Goal: Task Accomplishment & Management: Use online tool/utility

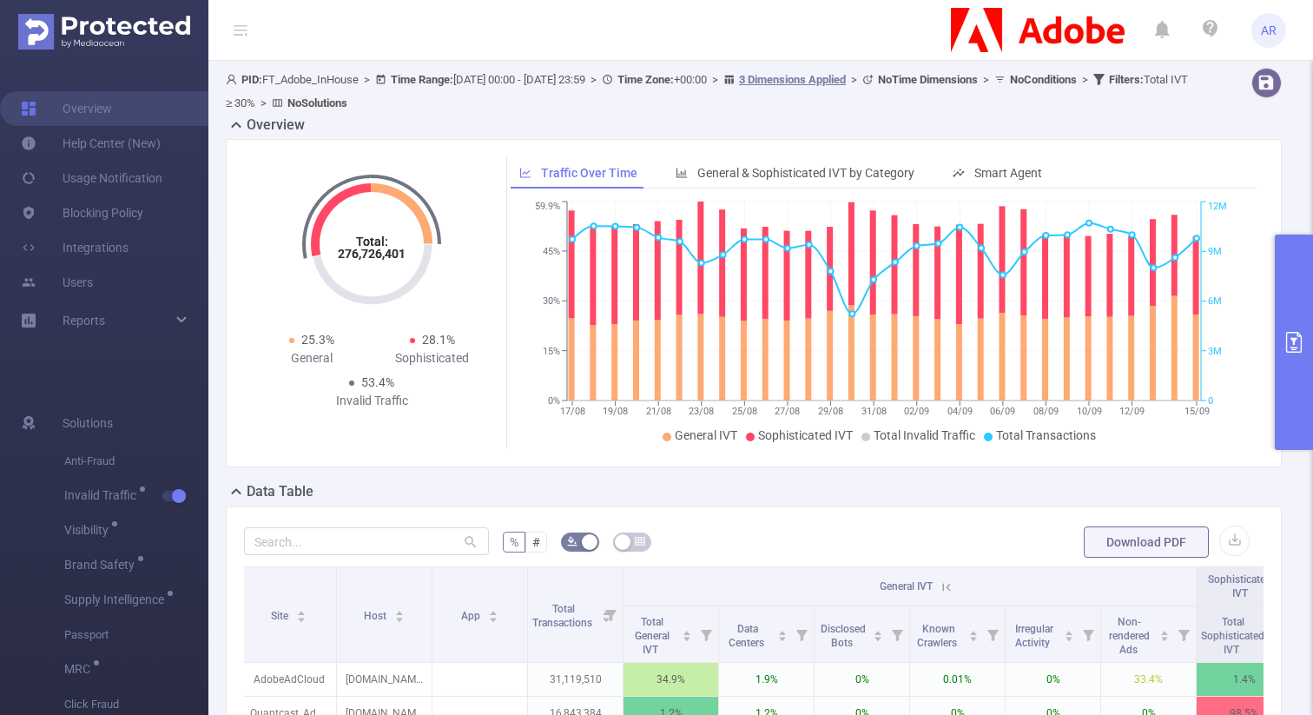
click at [1284, 302] on button "primary" at bounding box center [1294, 342] width 38 height 215
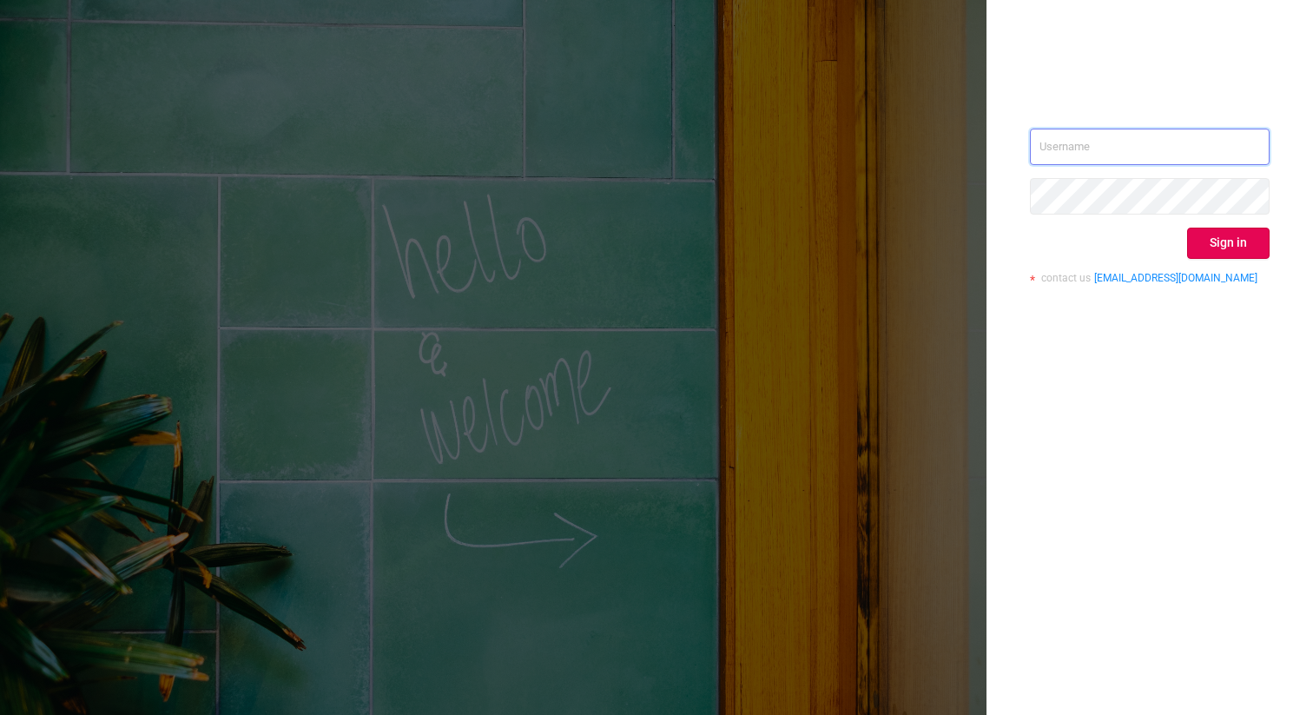
click at [1127, 151] on input "text" at bounding box center [1150, 147] width 240 height 36
type input "[PERSON_NAME][EMAIL_ADDRESS][DOMAIN_NAME]"
click at [1213, 238] on button "Sign in" at bounding box center [1228, 243] width 83 height 31
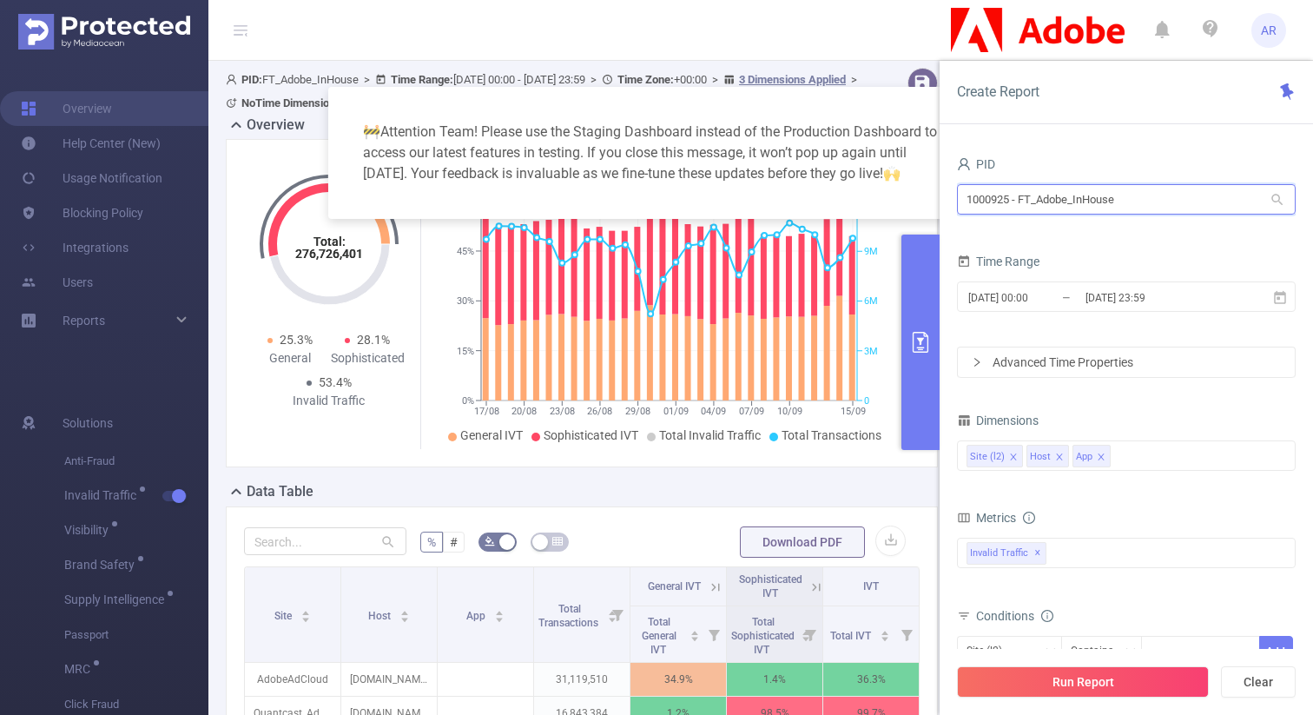
click at [1031, 197] on input "1000925 - FT_Adobe_InHouse" at bounding box center [1126, 199] width 339 height 30
type input "mayo"
click at [1023, 278] on div "2025-08-17 00:00 _ 2025-09-15 23:59" at bounding box center [1126, 298] width 339 height 41
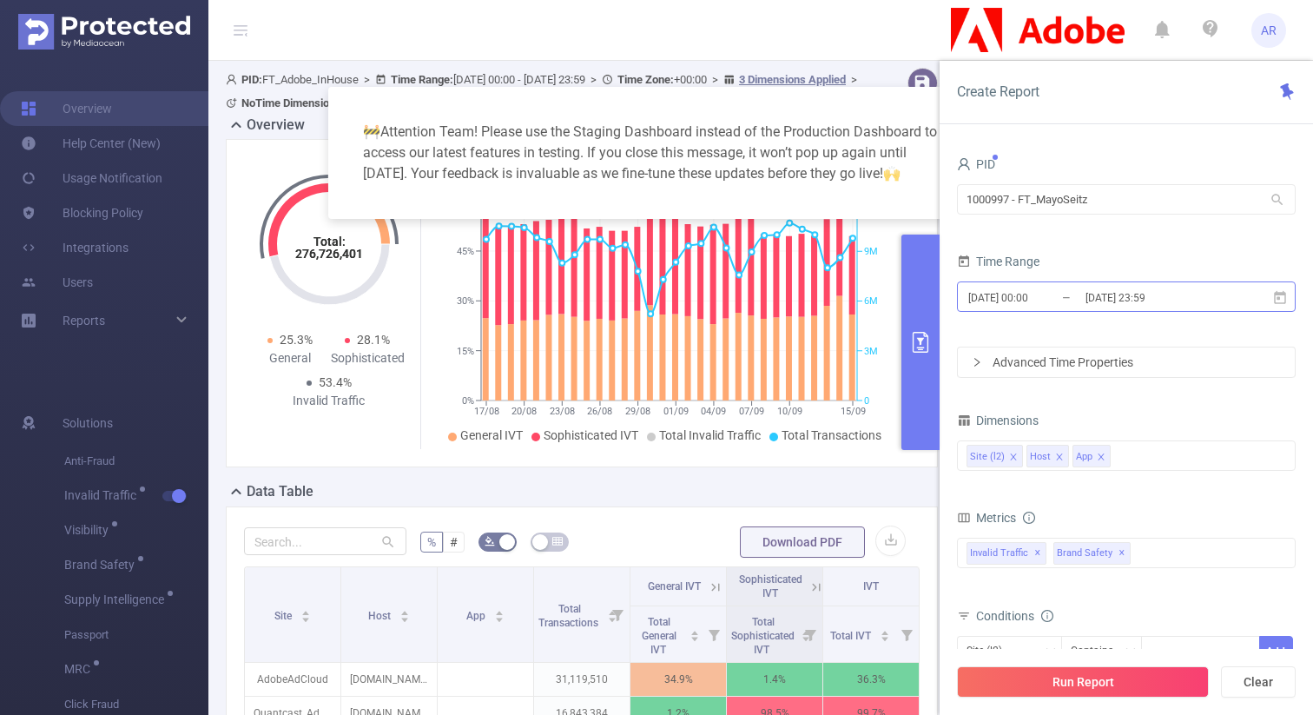
click at [1022, 291] on input "[DATE] 00:00" at bounding box center [1037, 297] width 141 height 23
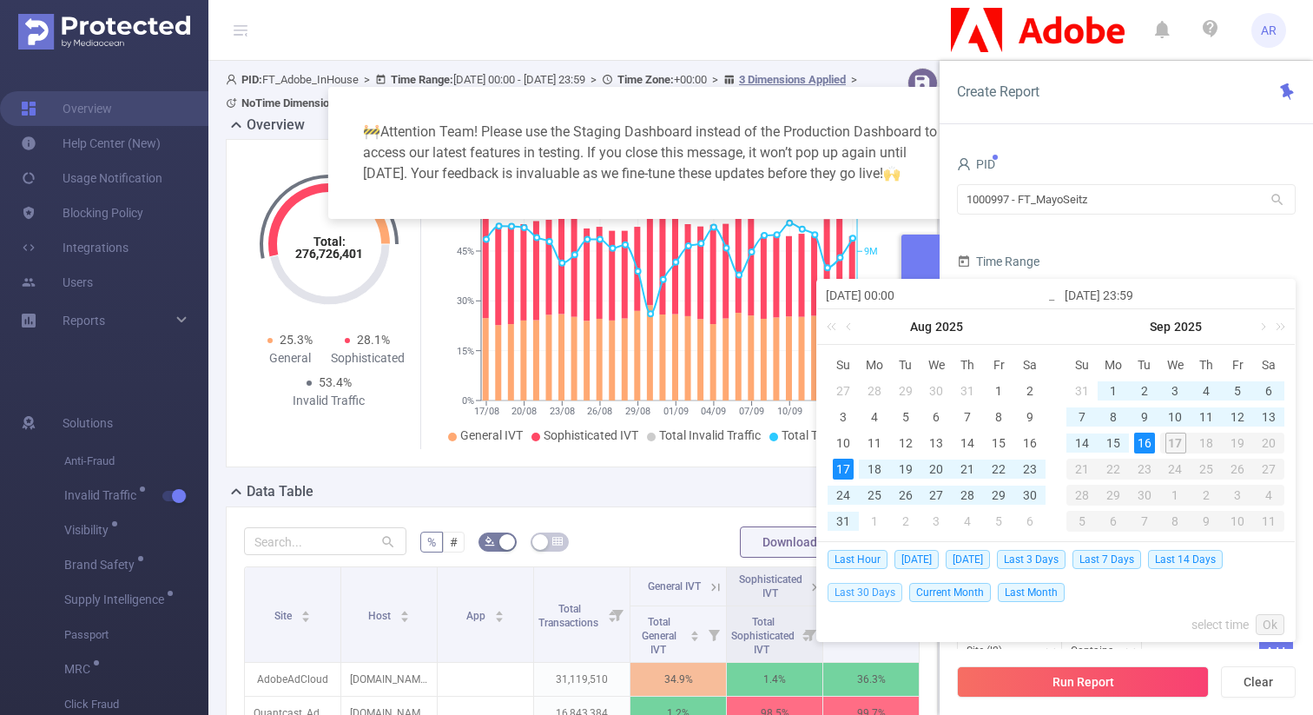
click at [861, 590] on span "Last 30 Days" at bounding box center [865, 592] width 75 height 19
type input "2025-08-18 00:00"
type input "2025-09-16 23:59"
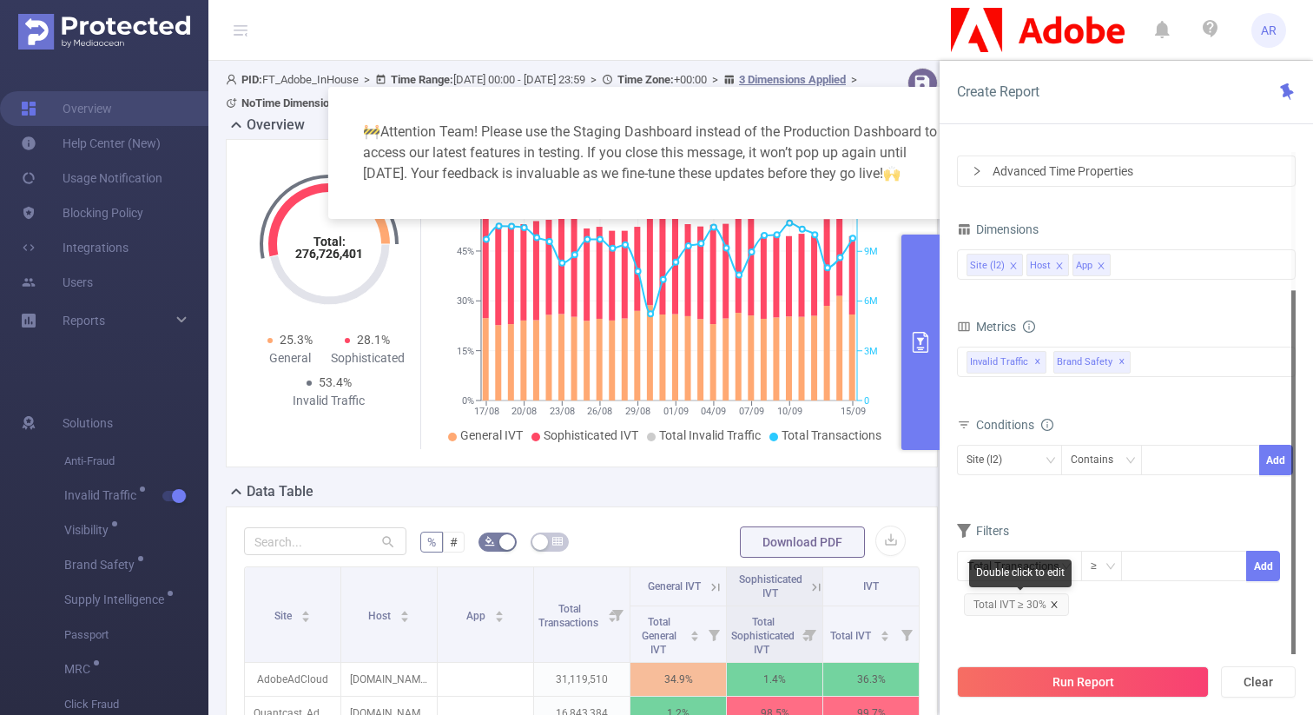
click at [1050, 605] on icon "icon: close" at bounding box center [1054, 604] width 9 height 9
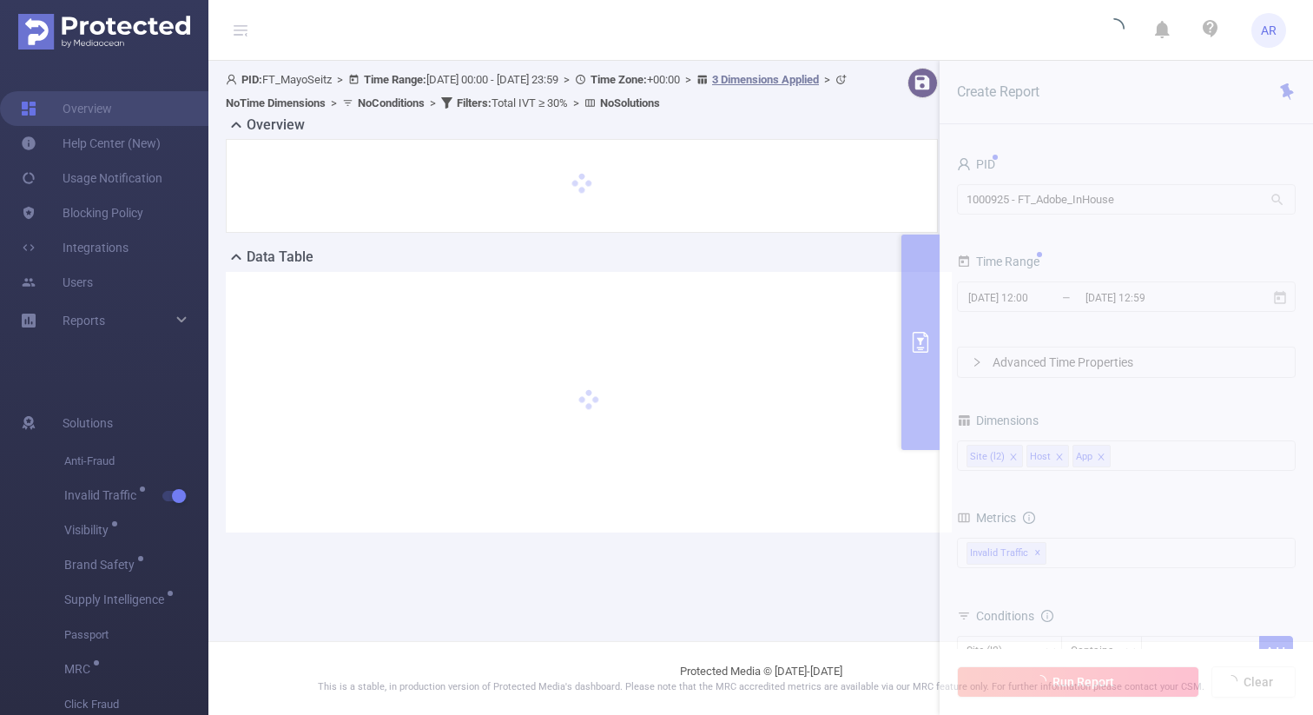
type input "[DATE] 00:00"
type input "[DATE] 23:59"
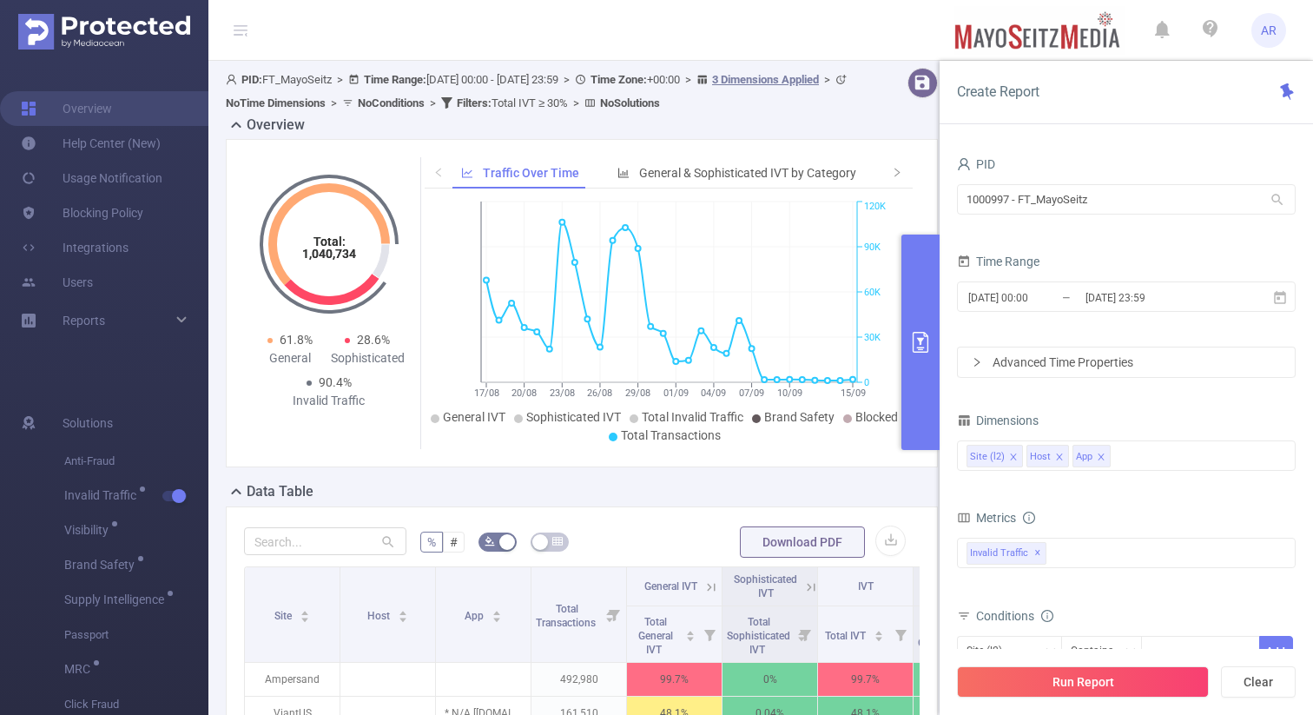
drag, startPoint x: 153, startPoint y: 8, endPoint x: 325, endPoint y: 33, distance: 173.8
click at [325, 33] on header "AR" at bounding box center [656, 30] width 1313 height 61
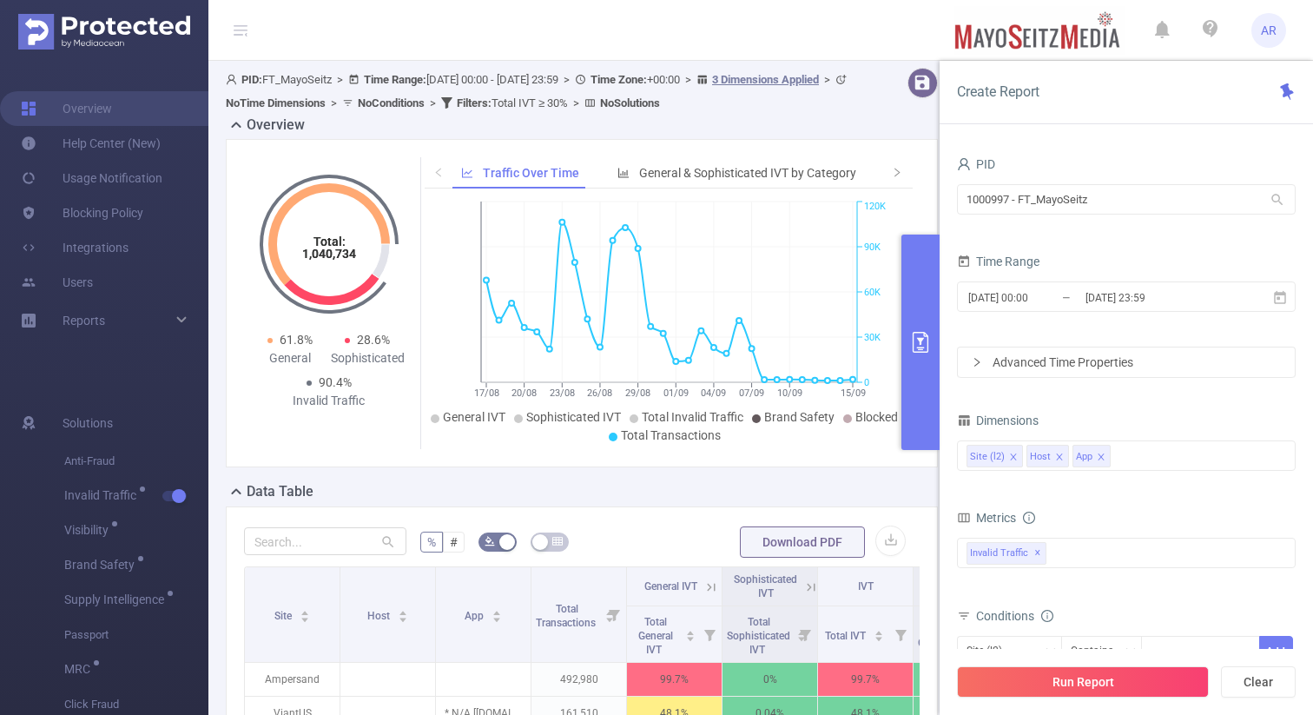
click at [325, 32] on header "AR" at bounding box center [656, 30] width 1313 height 61
click at [325, 31] on header "AR" at bounding box center [656, 30] width 1313 height 61
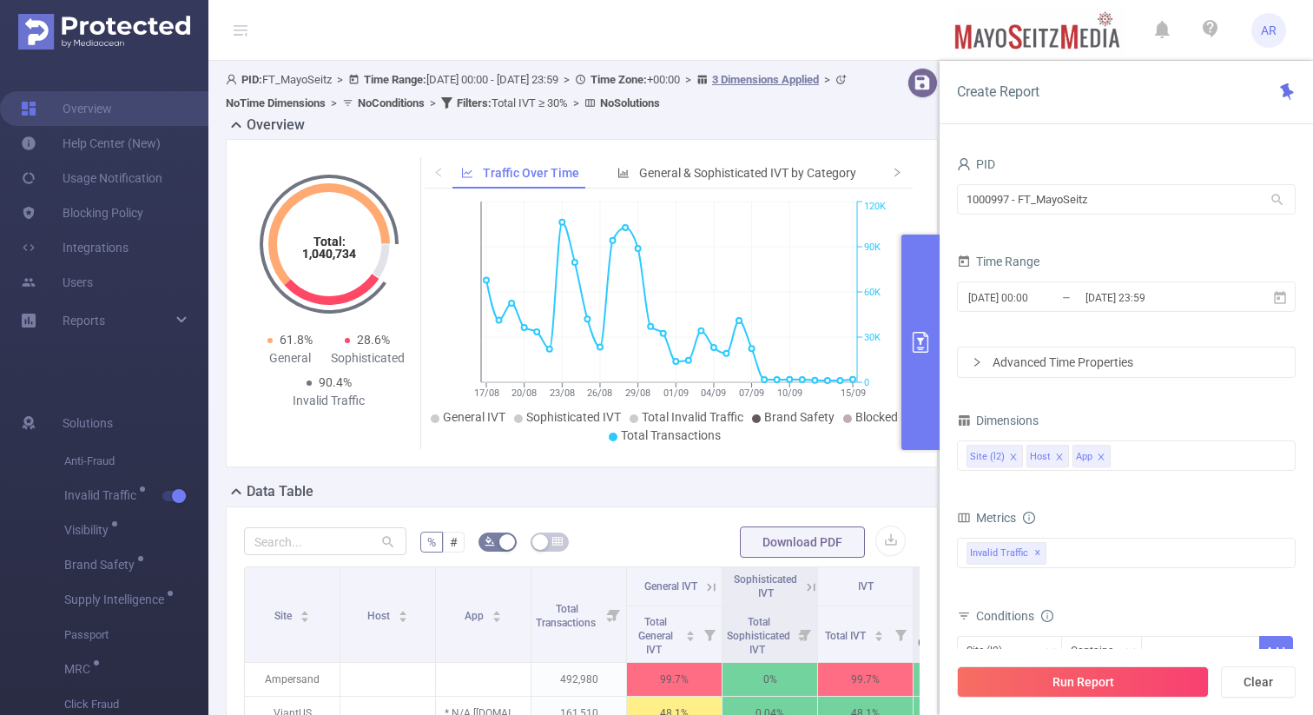
click at [324, 31] on header "AR" at bounding box center [656, 30] width 1313 height 61
click at [324, 30] on header "AR" at bounding box center [656, 30] width 1313 height 61
click at [323, 29] on header "AR" at bounding box center [656, 30] width 1313 height 61
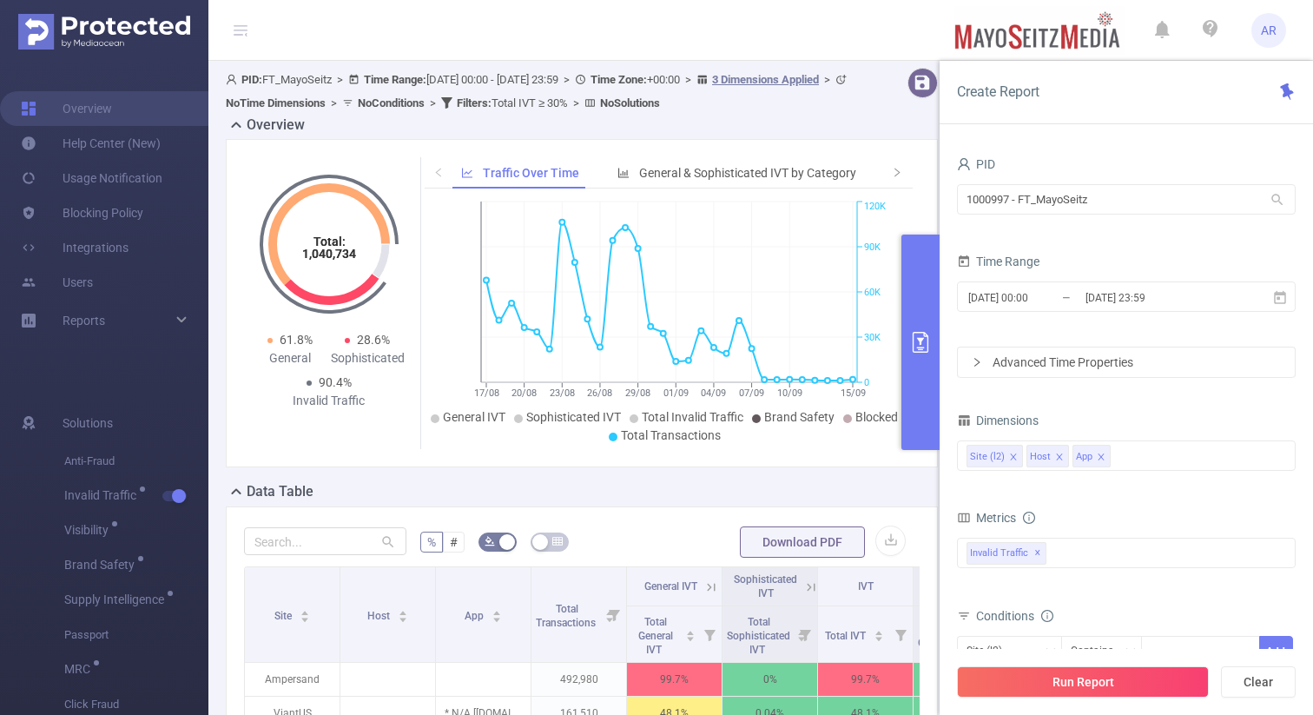
click at [323, 29] on header "AR" at bounding box center [656, 30] width 1313 height 61
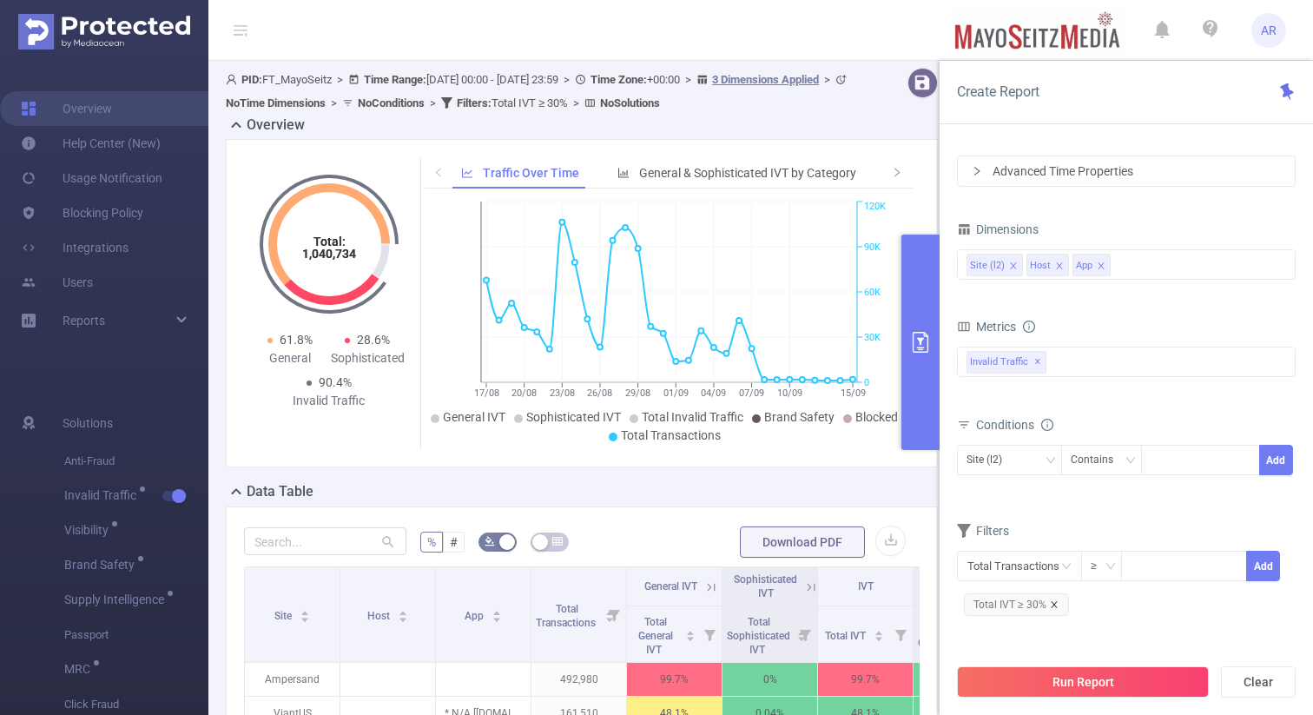
click at [1050, 605] on icon "icon: close" at bounding box center [1054, 604] width 9 height 9
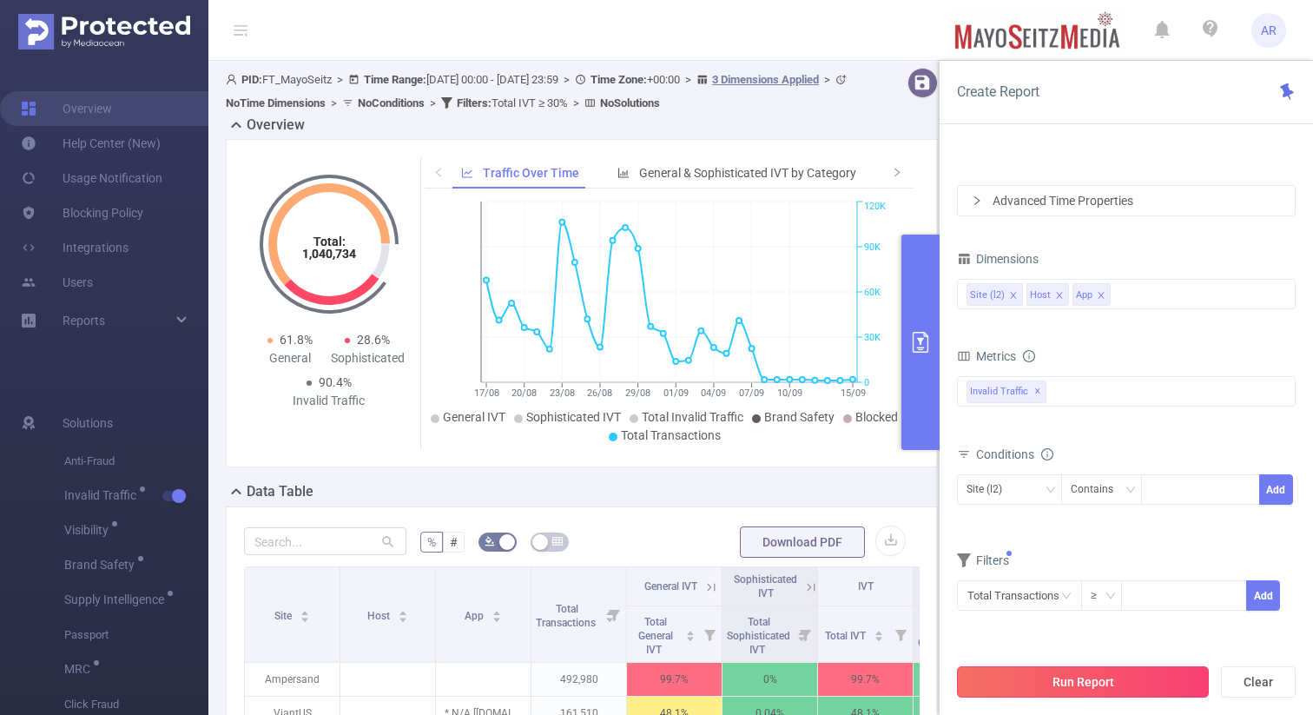
click at [1045, 684] on button "Run Report" at bounding box center [1083, 681] width 252 height 31
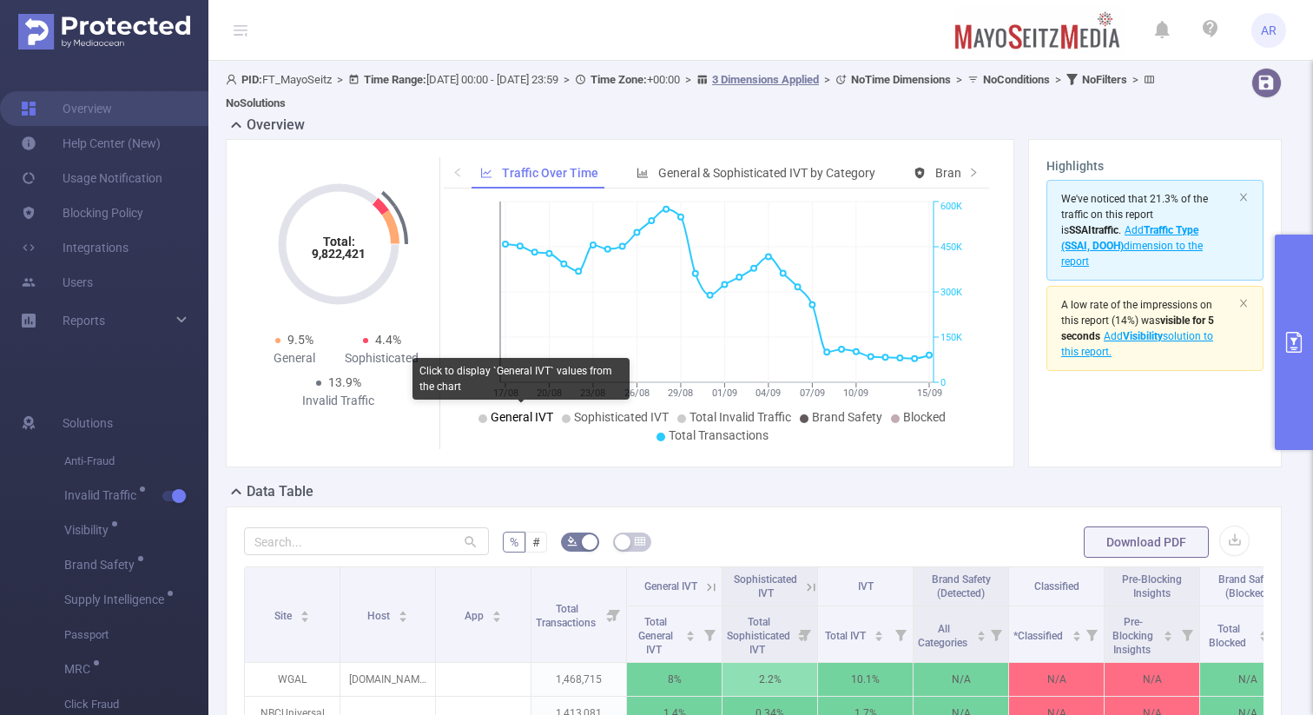
click at [512, 414] on span "General IVT" at bounding box center [522, 417] width 63 height 14
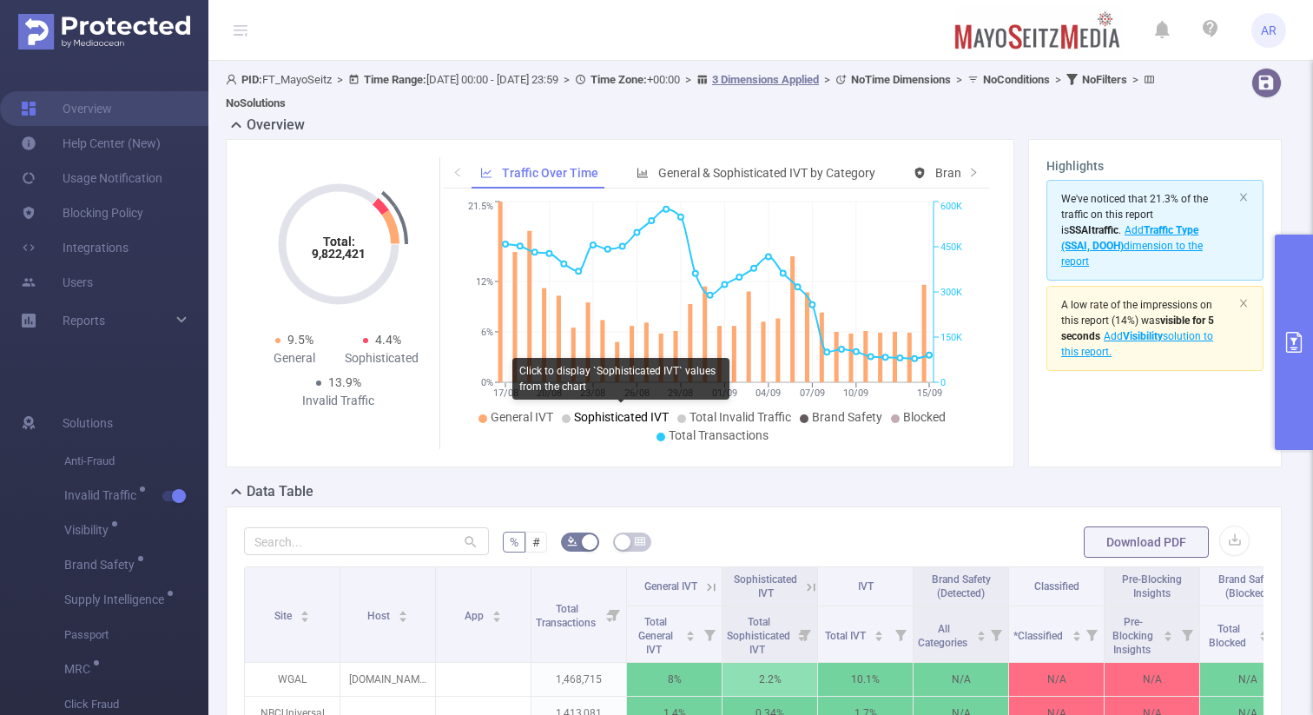
click at [605, 416] on span "Sophisticated IVT" at bounding box center [621, 417] width 95 height 14
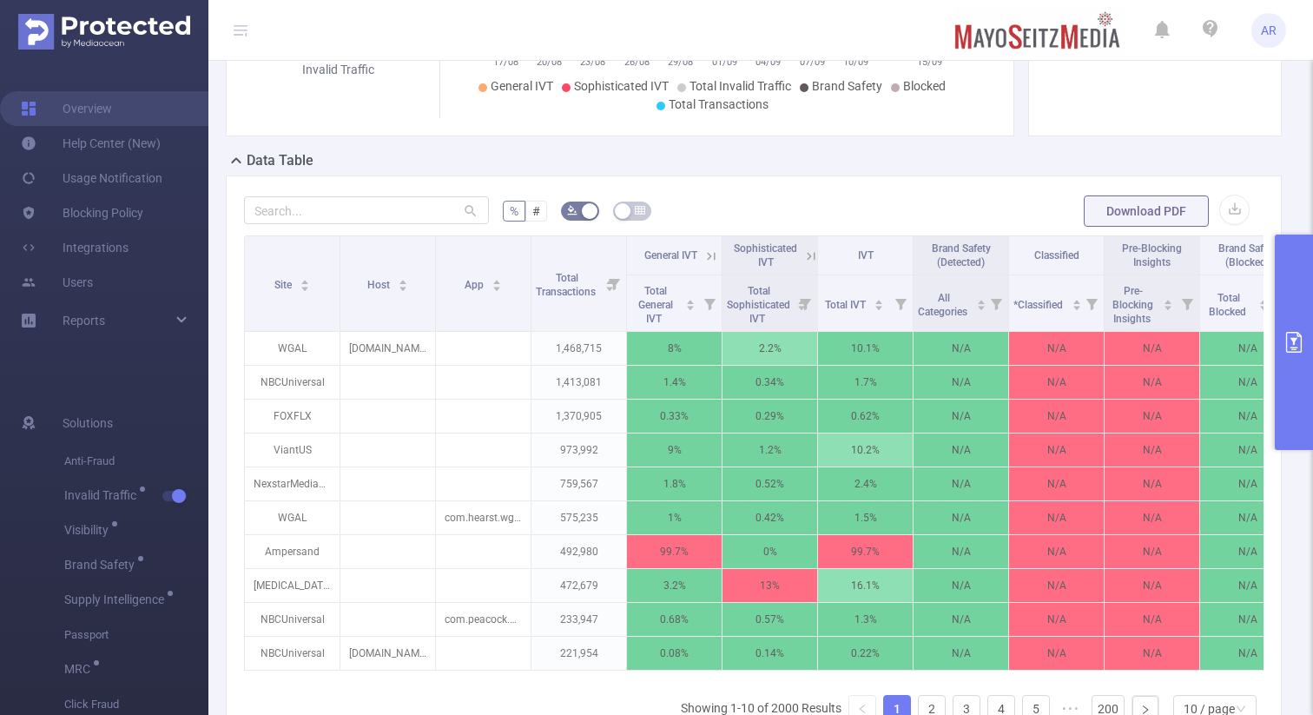
scroll to position [345, 0]
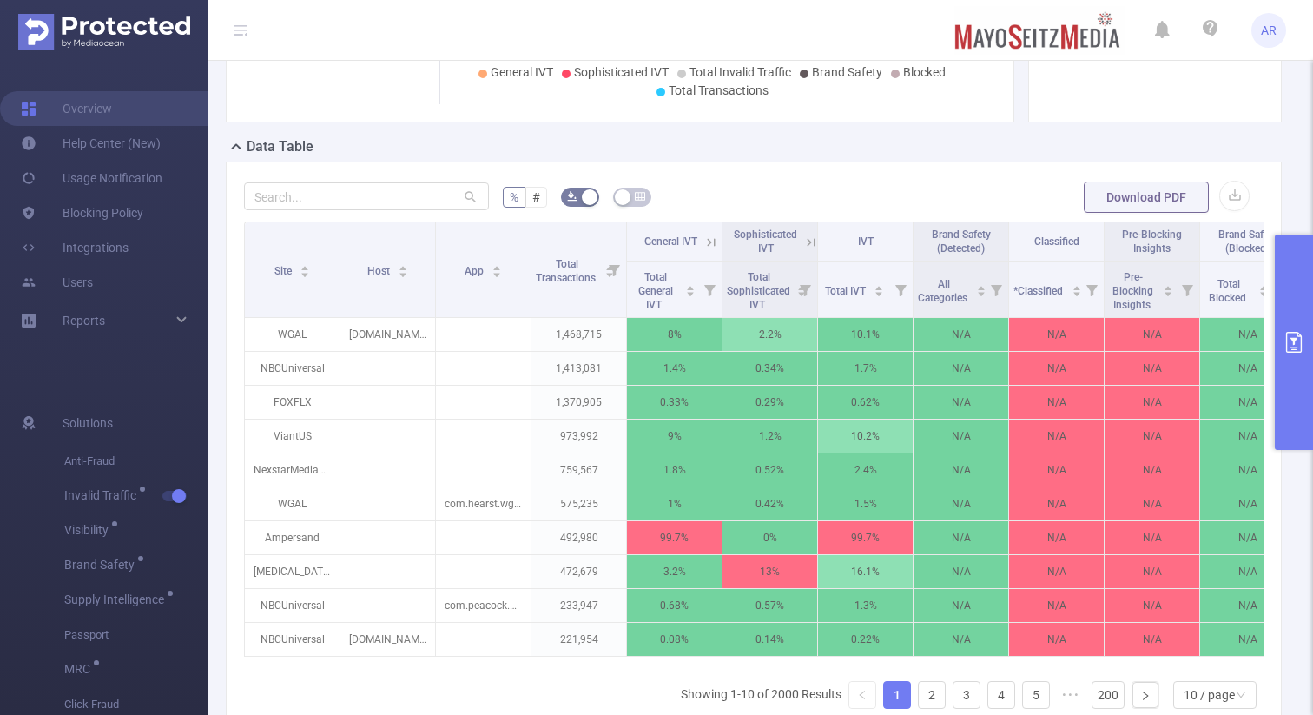
click at [1292, 310] on button "primary" at bounding box center [1294, 342] width 38 height 215
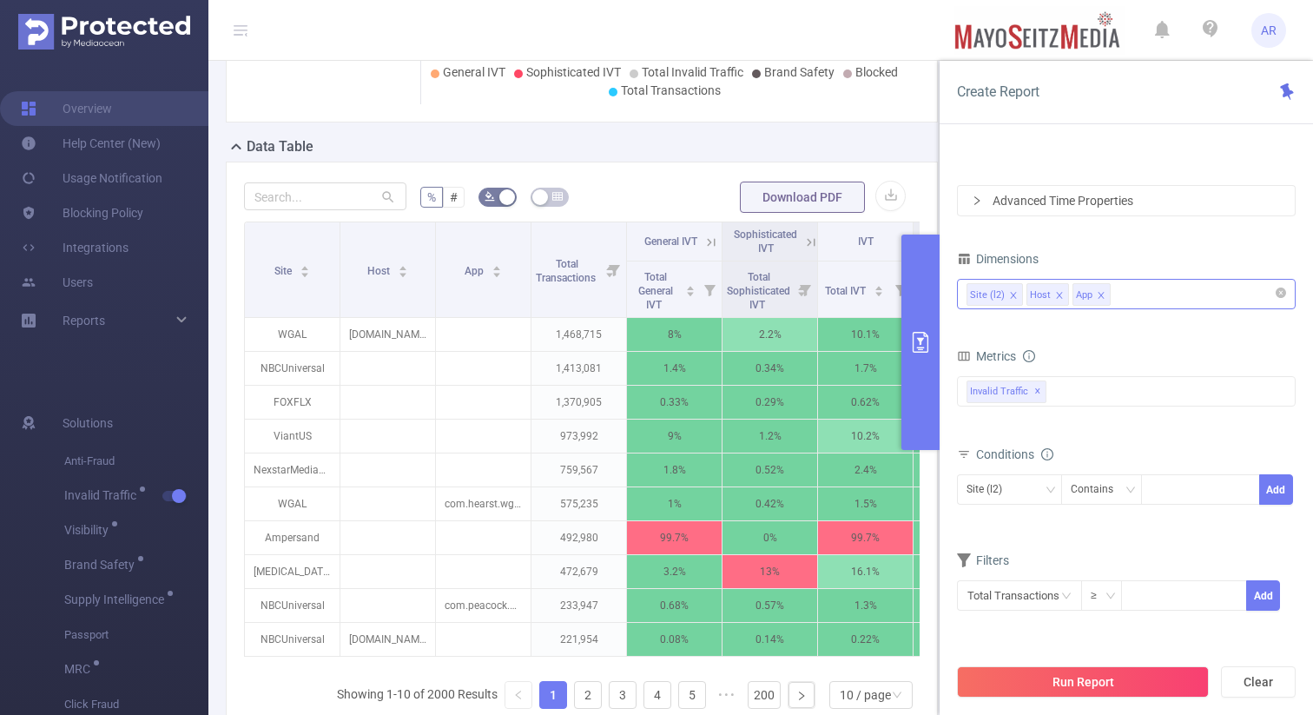
click at [1165, 296] on div "Site (l2) Host App" at bounding box center [1127, 294] width 320 height 29
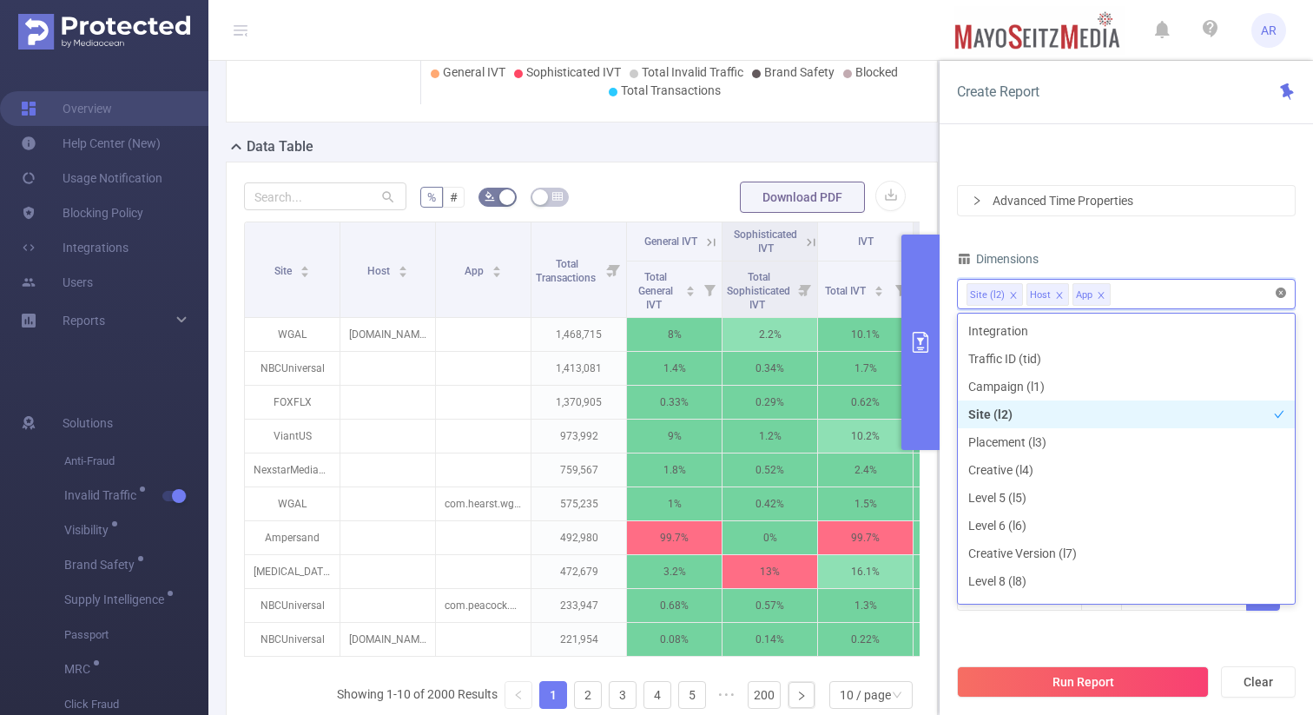
click at [1283, 294] on icon "icon: close-circle" at bounding box center [1281, 293] width 10 height 10
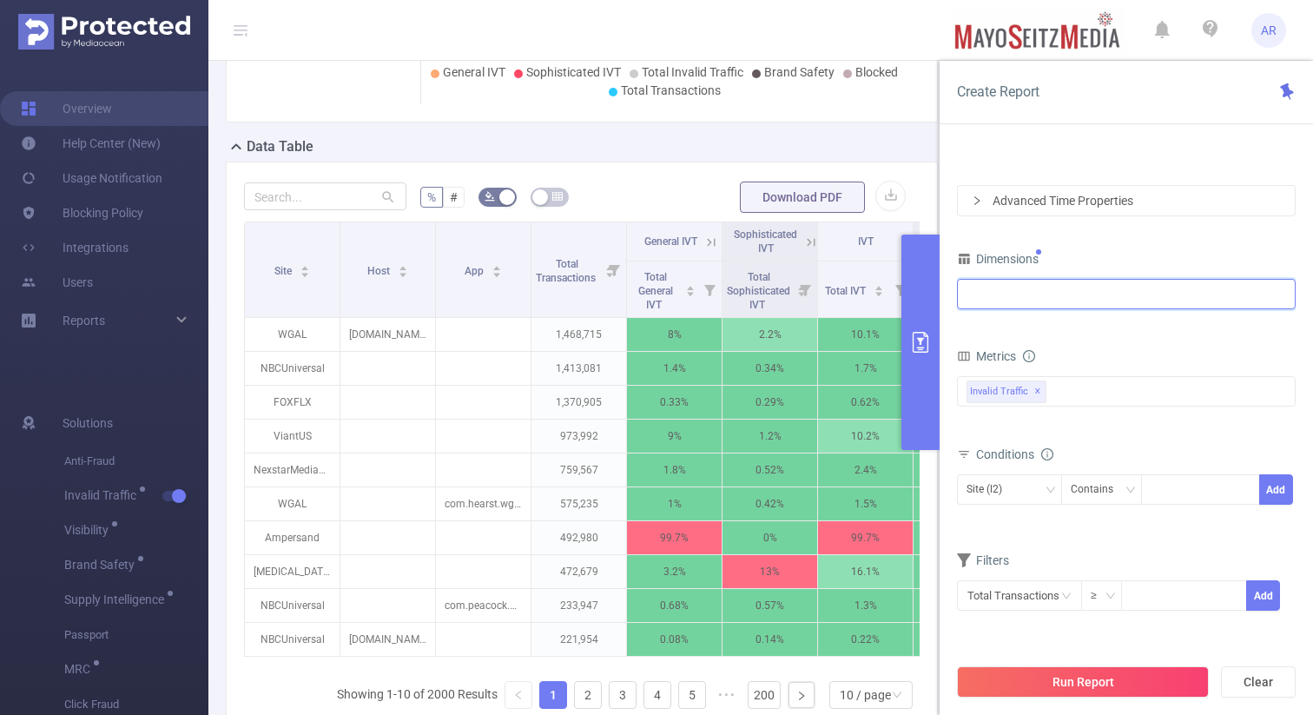
click at [1108, 297] on div at bounding box center [1127, 294] width 320 height 29
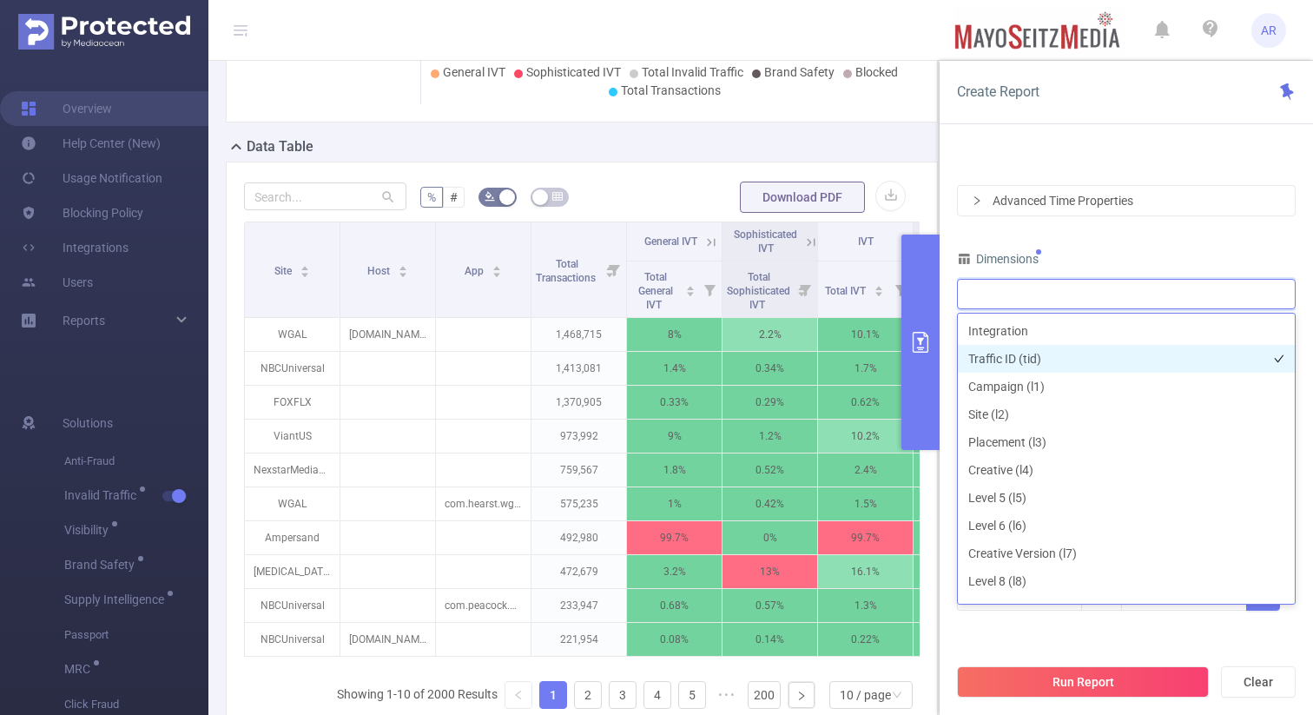
click at [1037, 356] on li "Traffic ID (tid)" at bounding box center [1126, 359] width 337 height 28
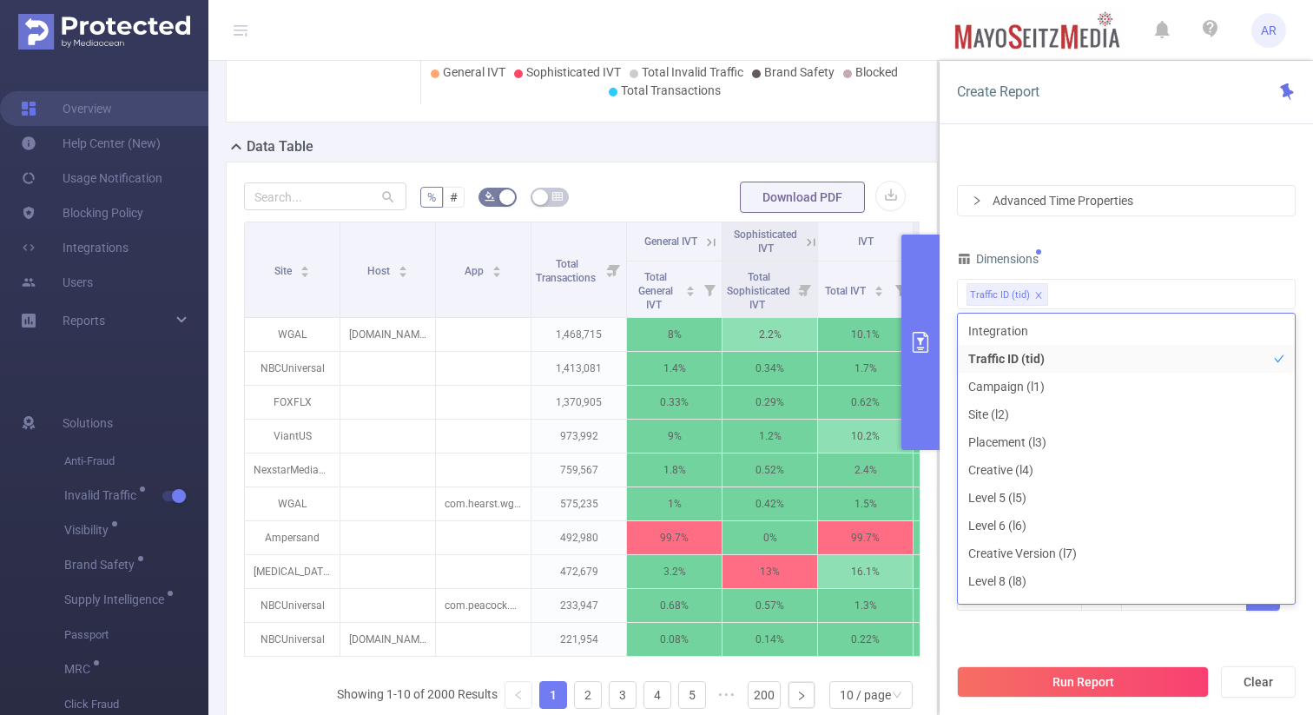
click at [1141, 242] on div "PID 1000997 - FT_MayoSeitz 1000997 - FT_MayoSeitz Time Range 2025-08-17 00:00 _…" at bounding box center [1126, 311] width 339 height 643
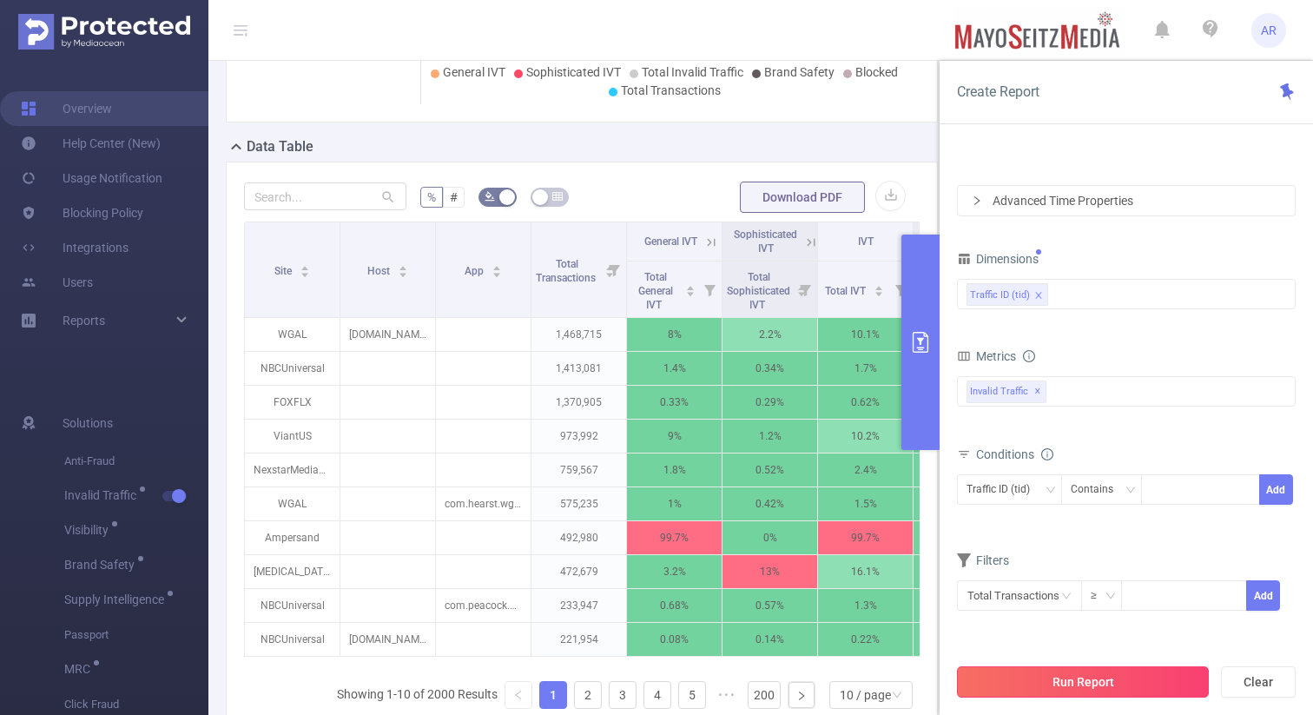
click at [1044, 686] on button "Run Report" at bounding box center [1083, 681] width 252 height 31
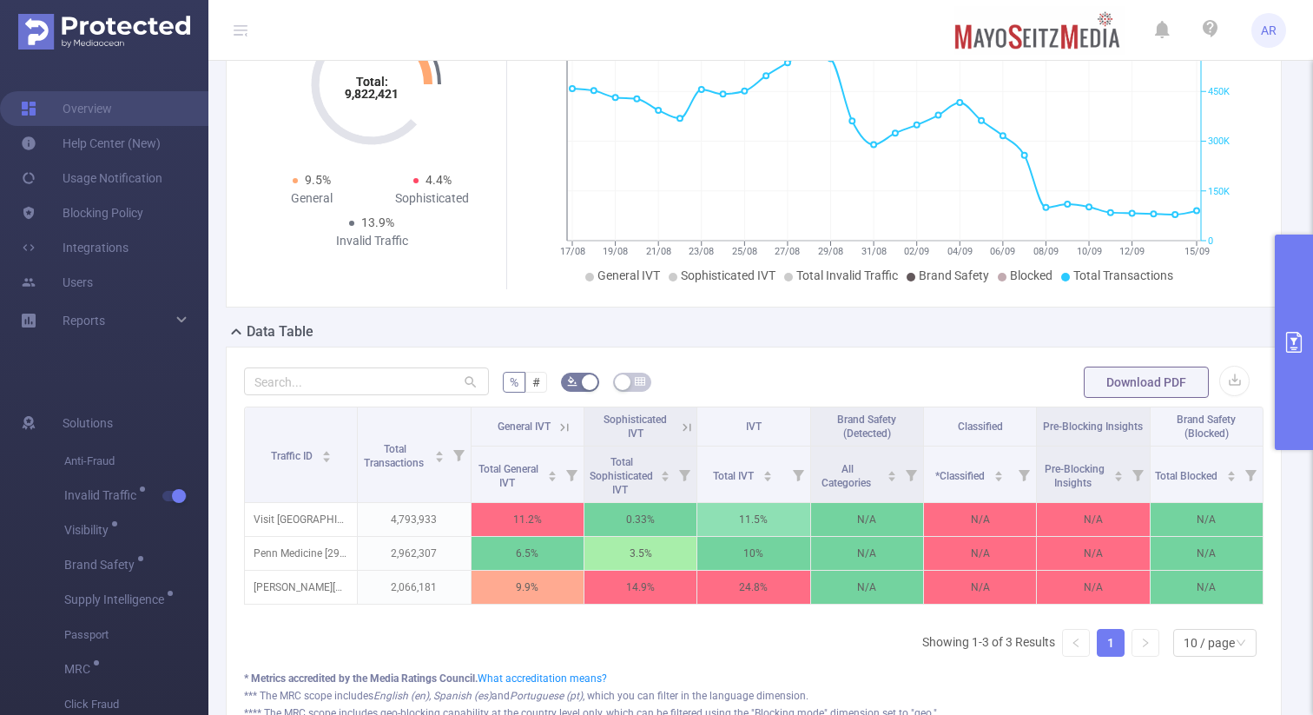
click at [689, 425] on icon at bounding box center [687, 428] width 16 height 16
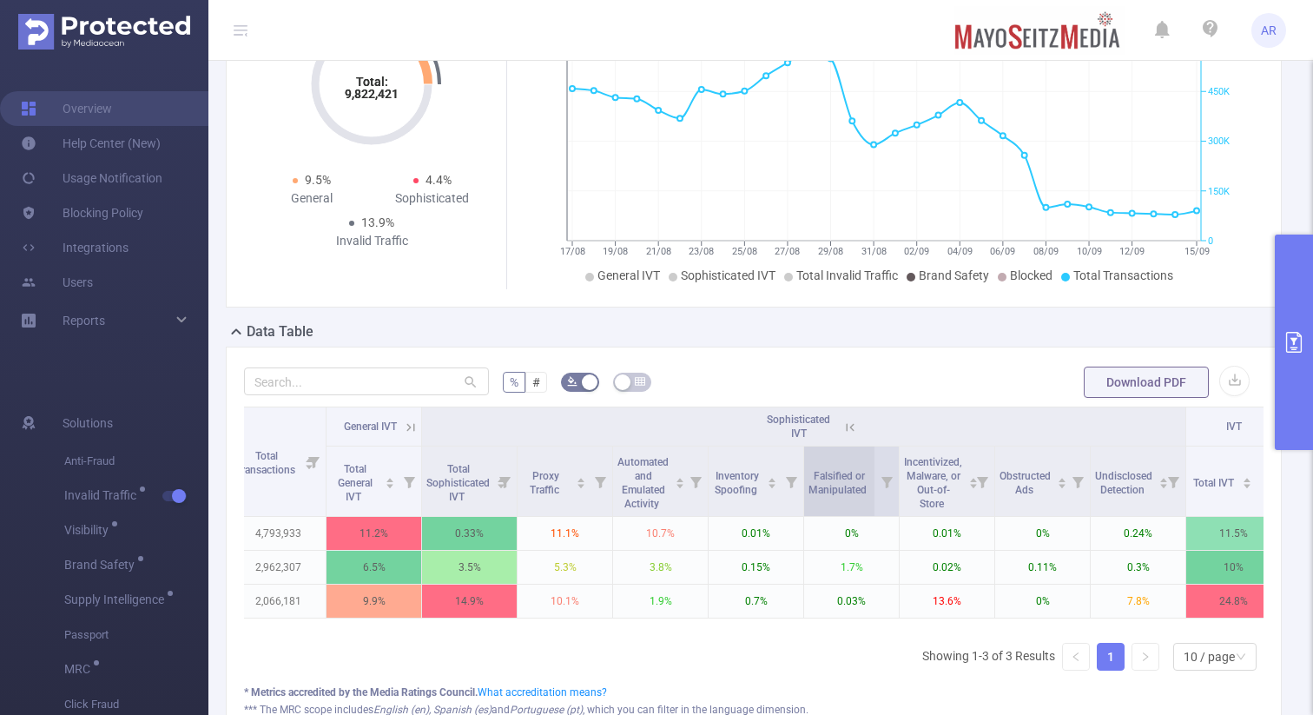
scroll to position [0, 124]
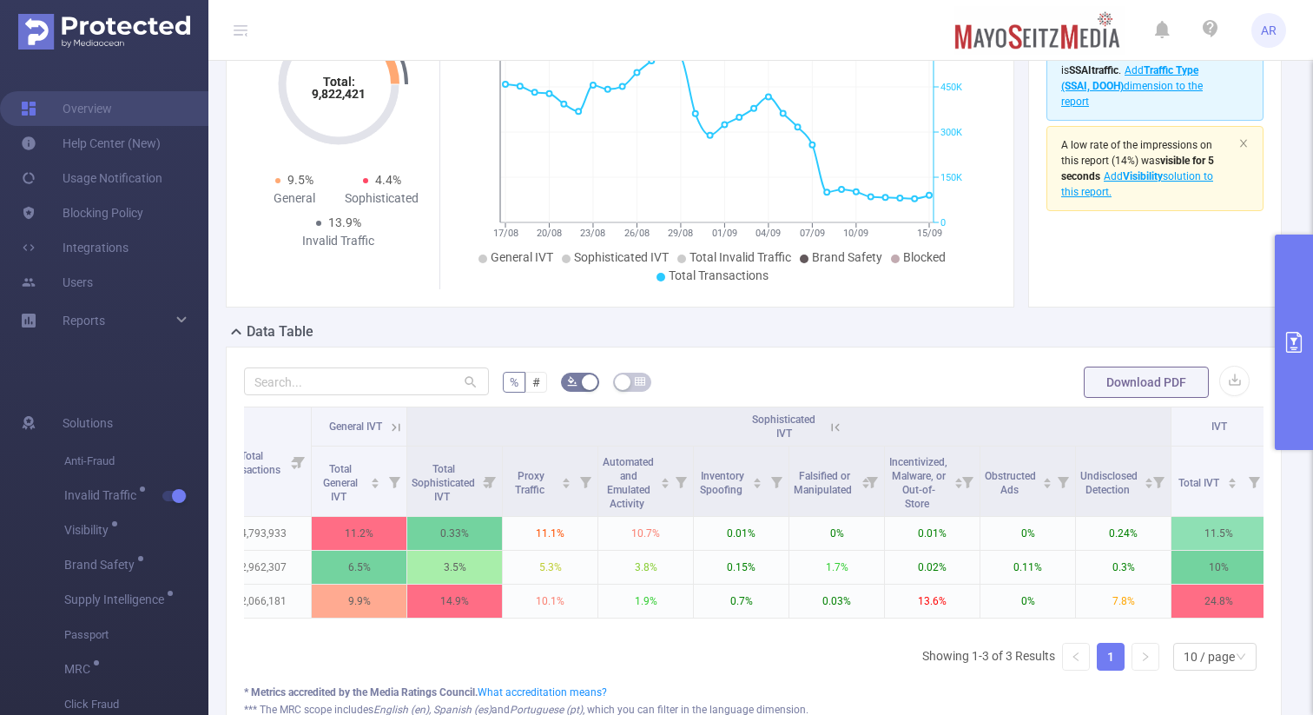
click at [833, 430] on icon at bounding box center [836, 428] width 16 height 16
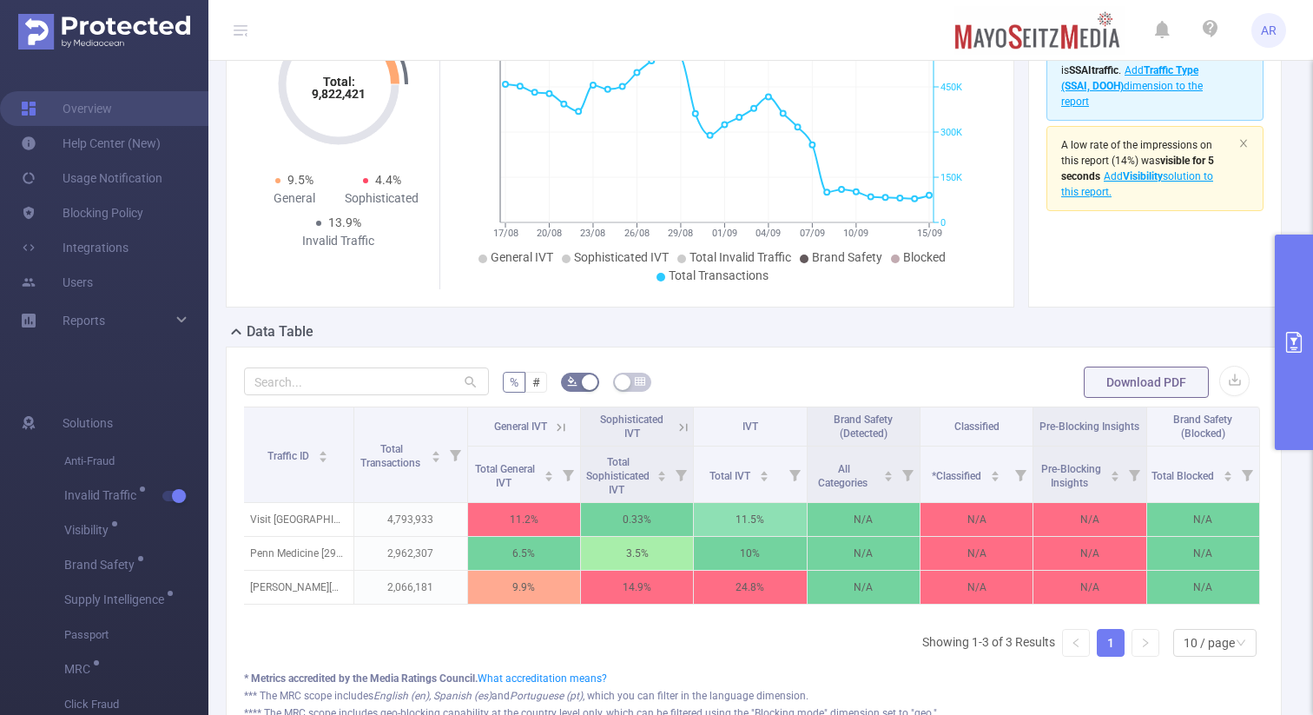
scroll to position [0, 3]
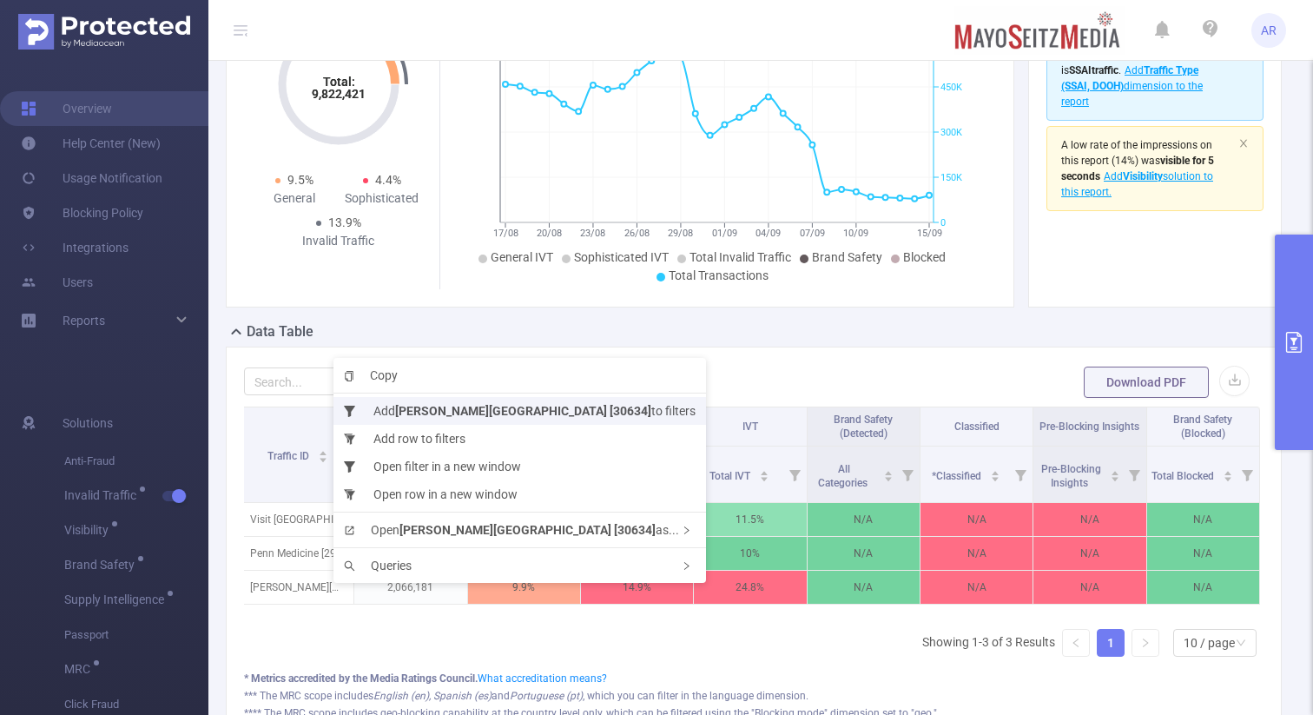
click at [448, 413] on b "Thomas Edison State University [30634]" at bounding box center [523, 411] width 256 height 14
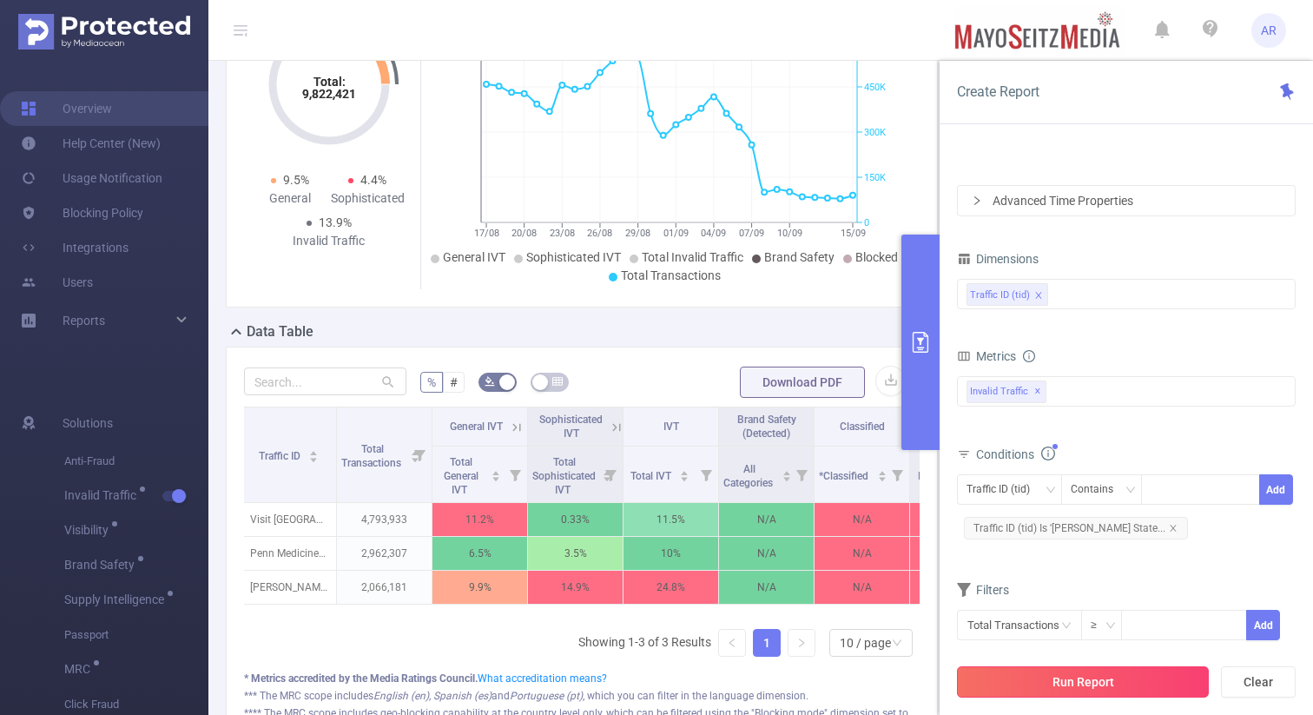
click at [1029, 680] on button "Run Report" at bounding box center [1083, 681] width 252 height 31
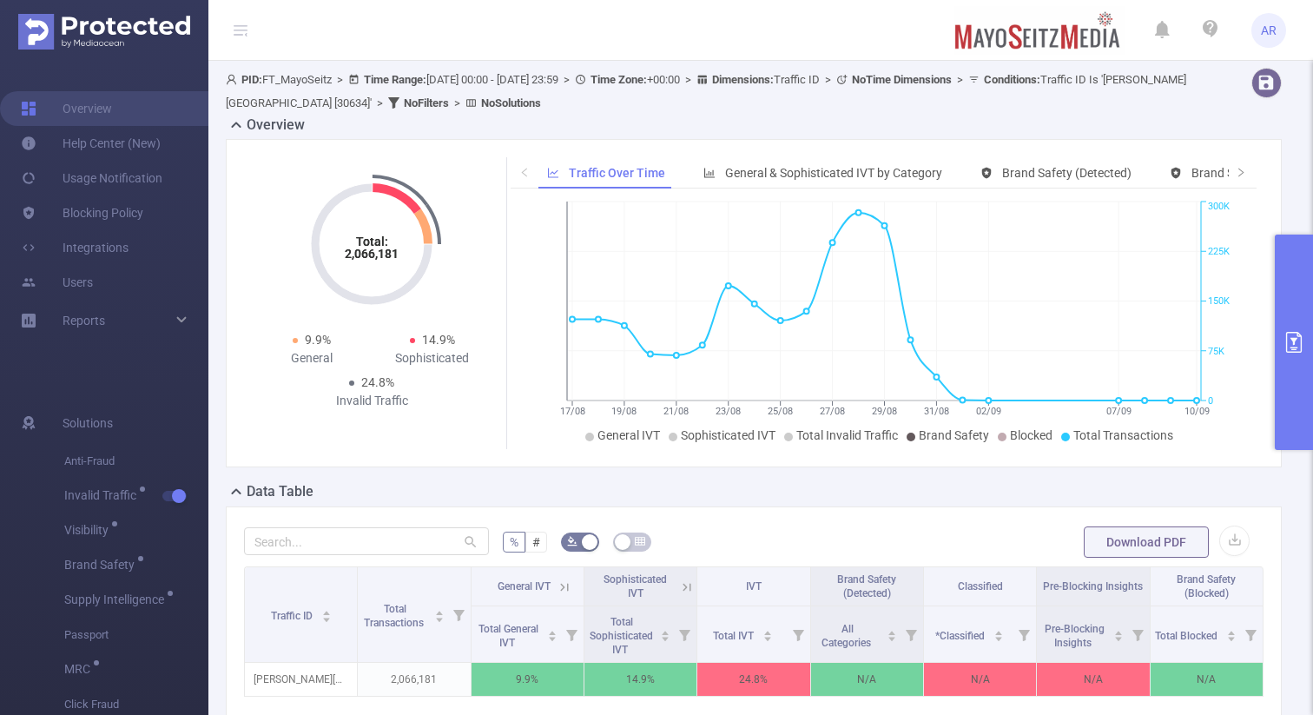
click at [1301, 343] on icon "primary" at bounding box center [1294, 342] width 16 height 21
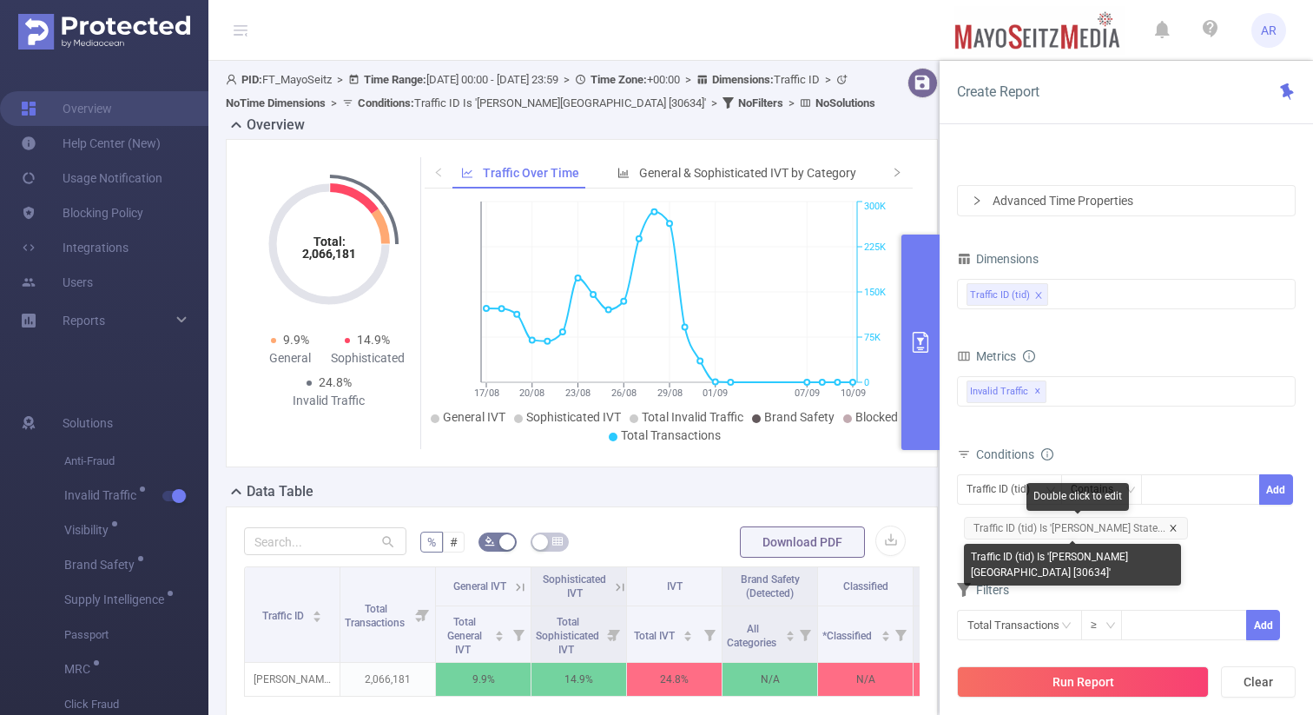
click at [1170, 526] on icon "icon: close" at bounding box center [1173, 528] width 6 height 6
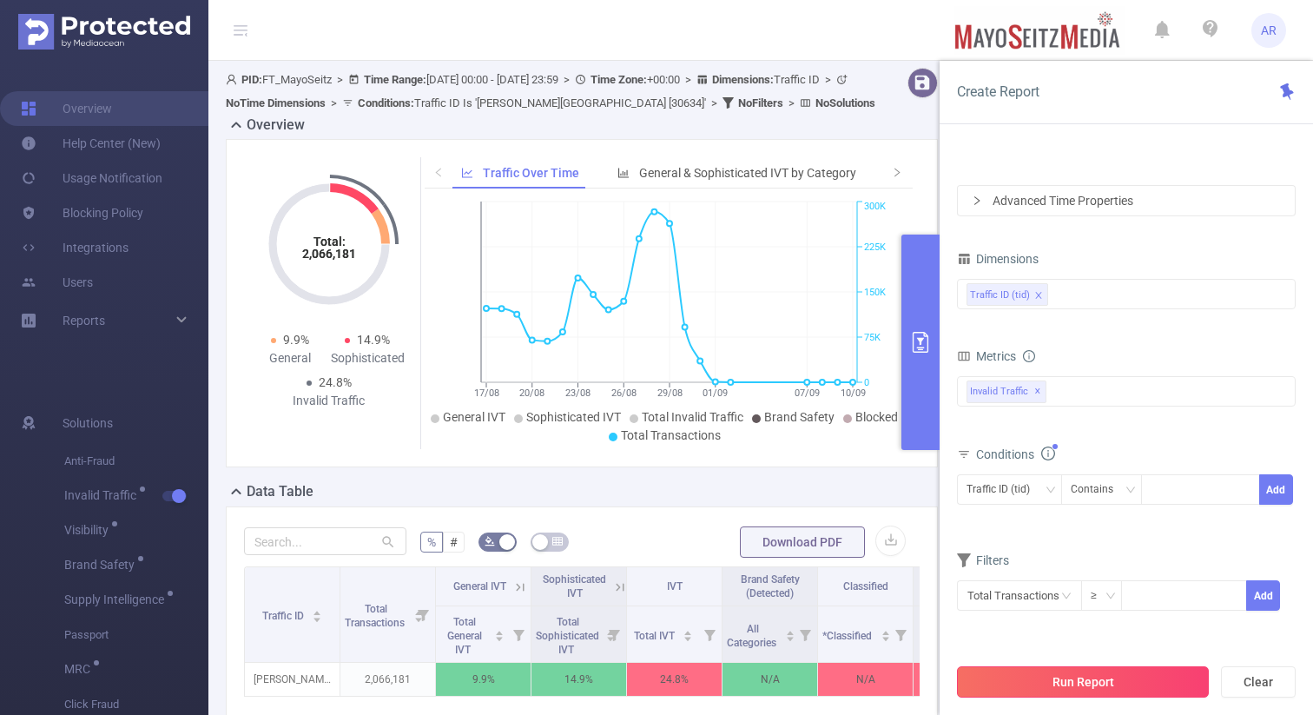
click at [1053, 684] on button "Run Report" at bounding box center [1083, 681] width 252 height 31
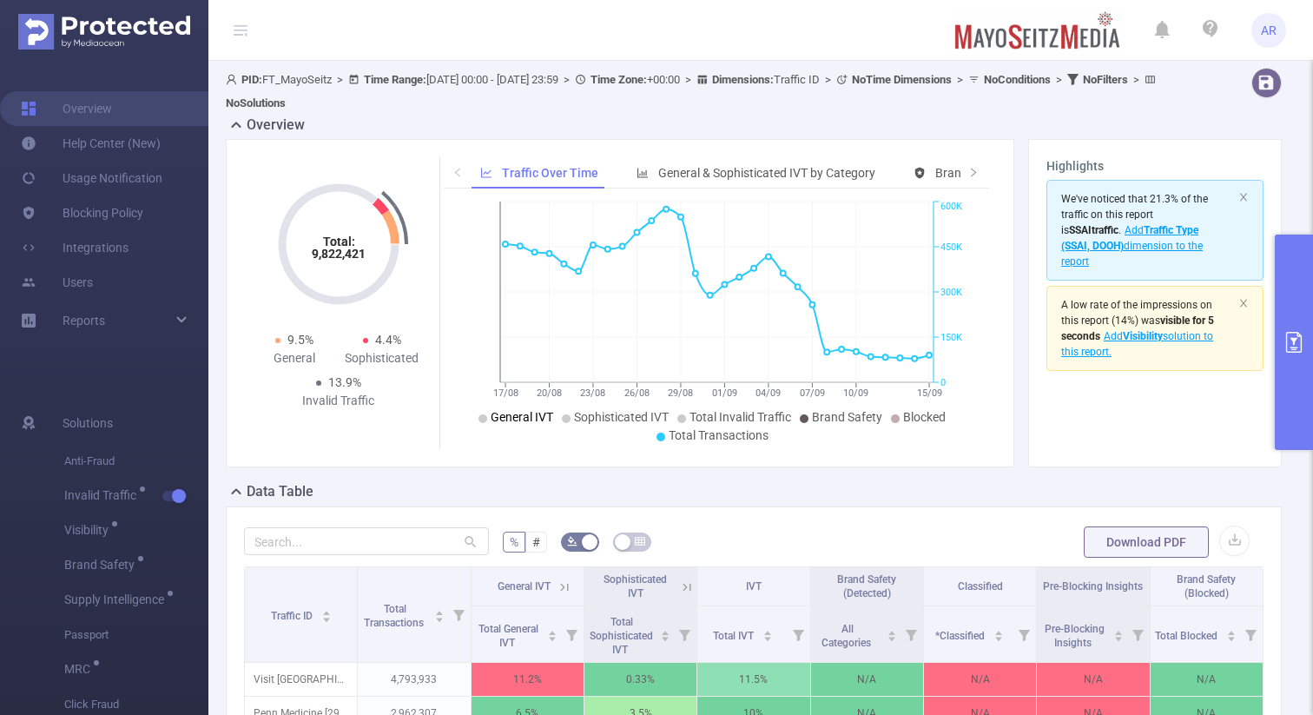
click at [516, 425] on li "General IVT" at bounding box center [516, 417] width 75 height 18
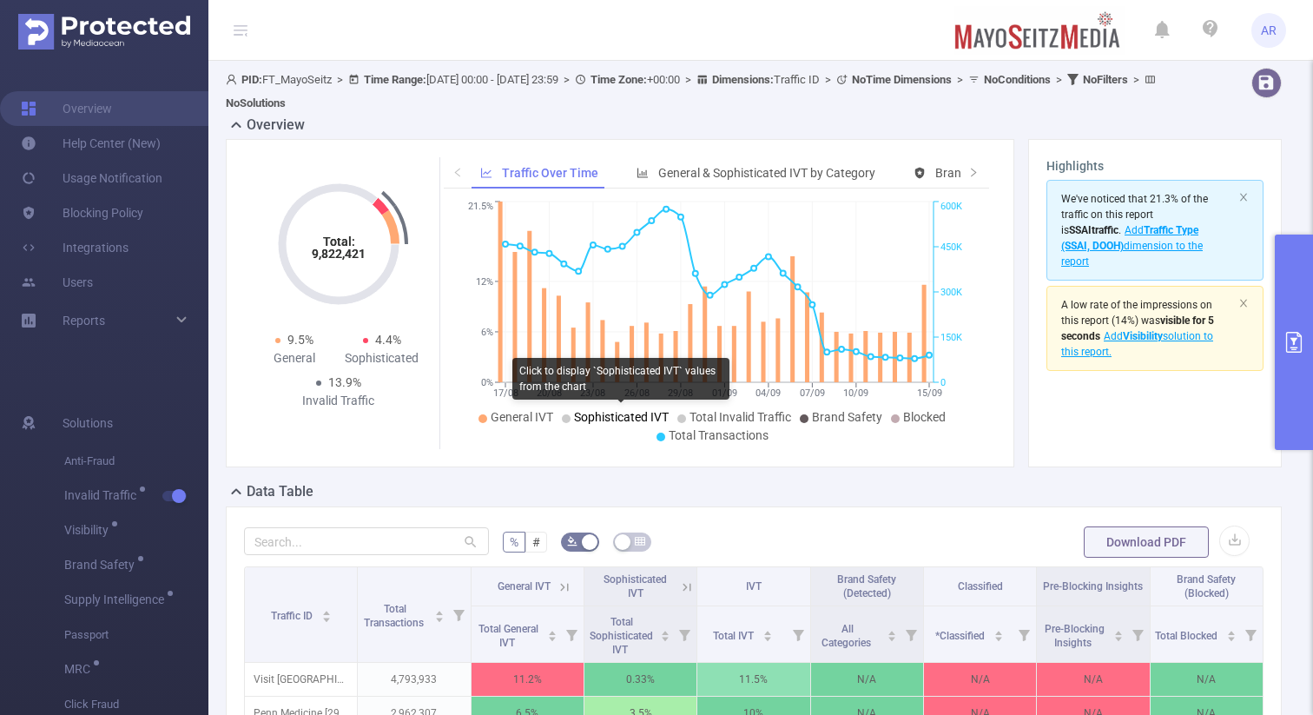
click at [592, 412] on span "Sophisticated IVT" at bounding box center [621, 417] width 95 height 14
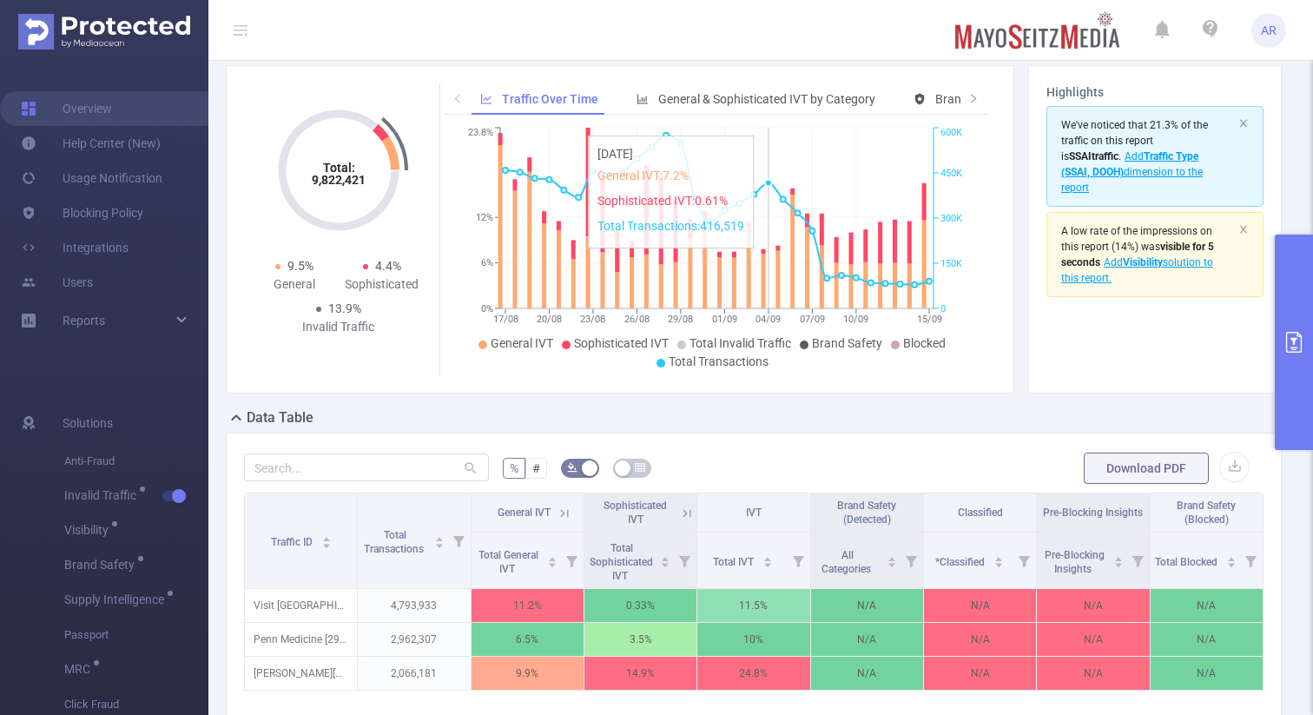
scroll to position [46, 0]
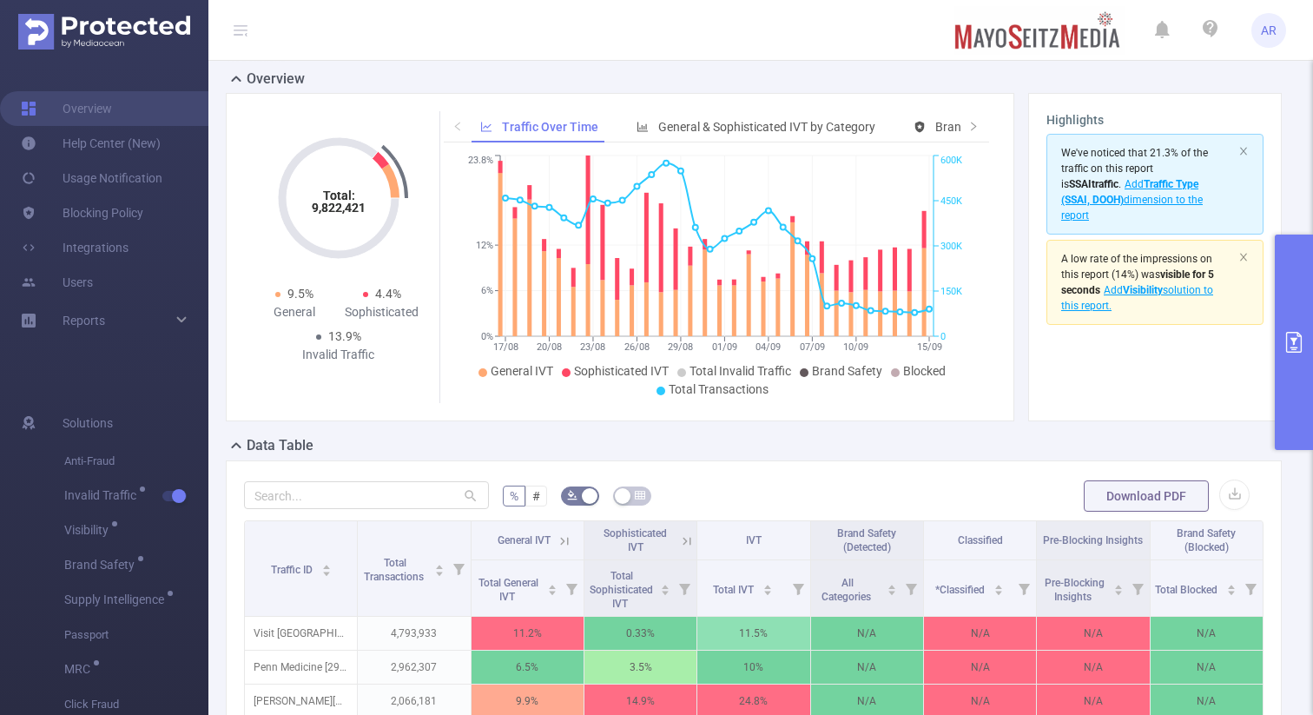
click at [1299, 313] on button "primary" at bounding box center [1294, 342] width 38 height 215
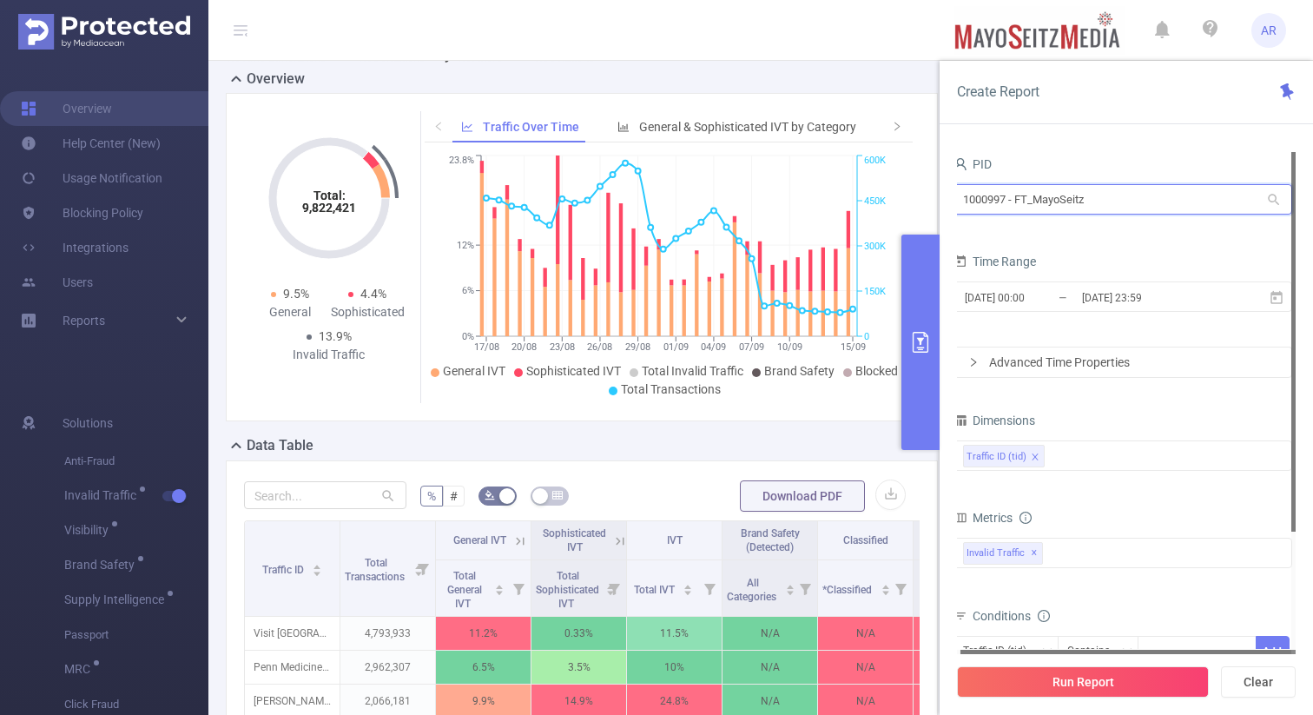
click at [1060, 203] on input "1000997 - FT_MayoSeitz" at bounding box center [1123, 199] width 339 height 30
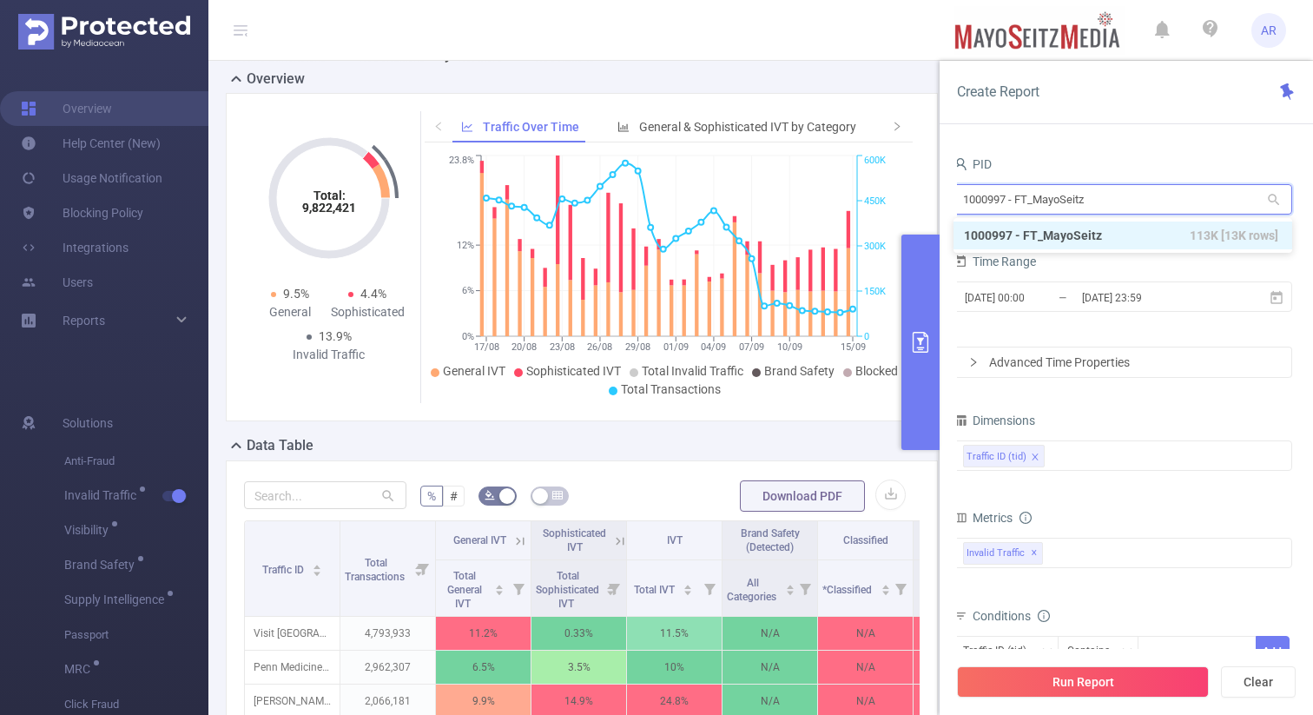
click at [1060, 203] on input "1000997 - FT_MayoSeitz" at bounding box center [1123, 199] width 339 height 30
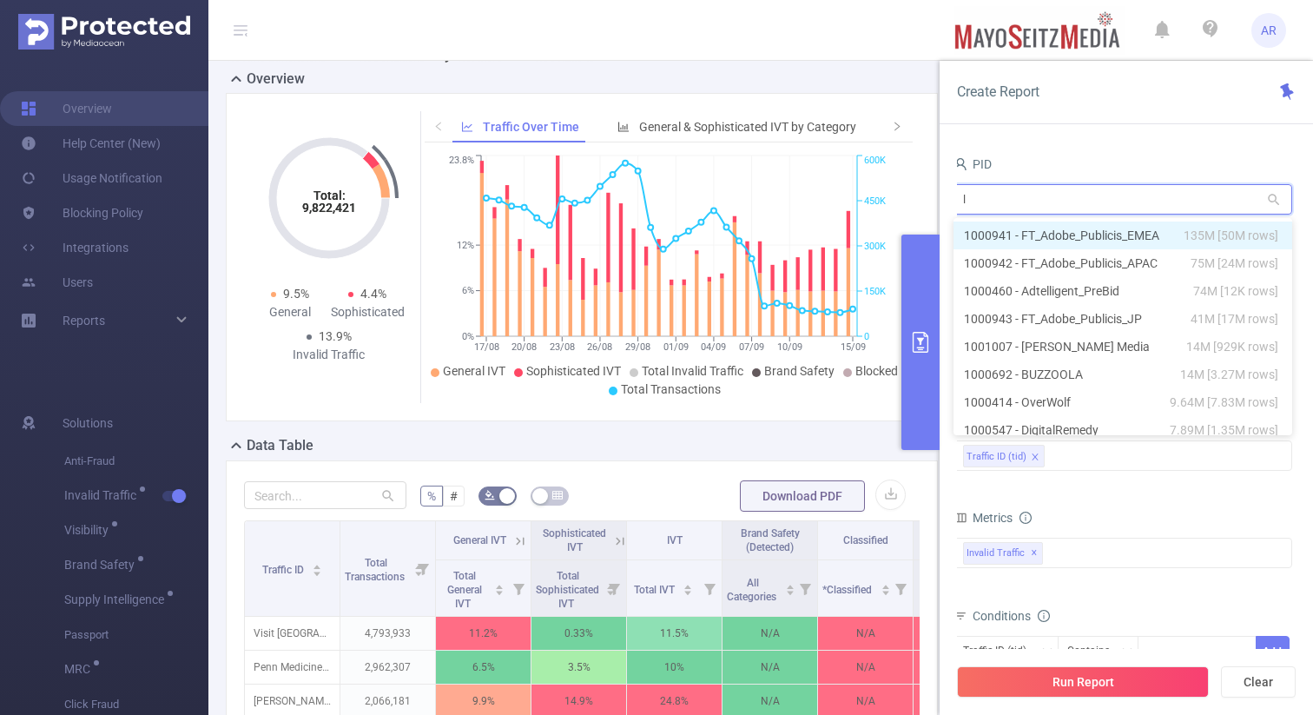
type input "le"
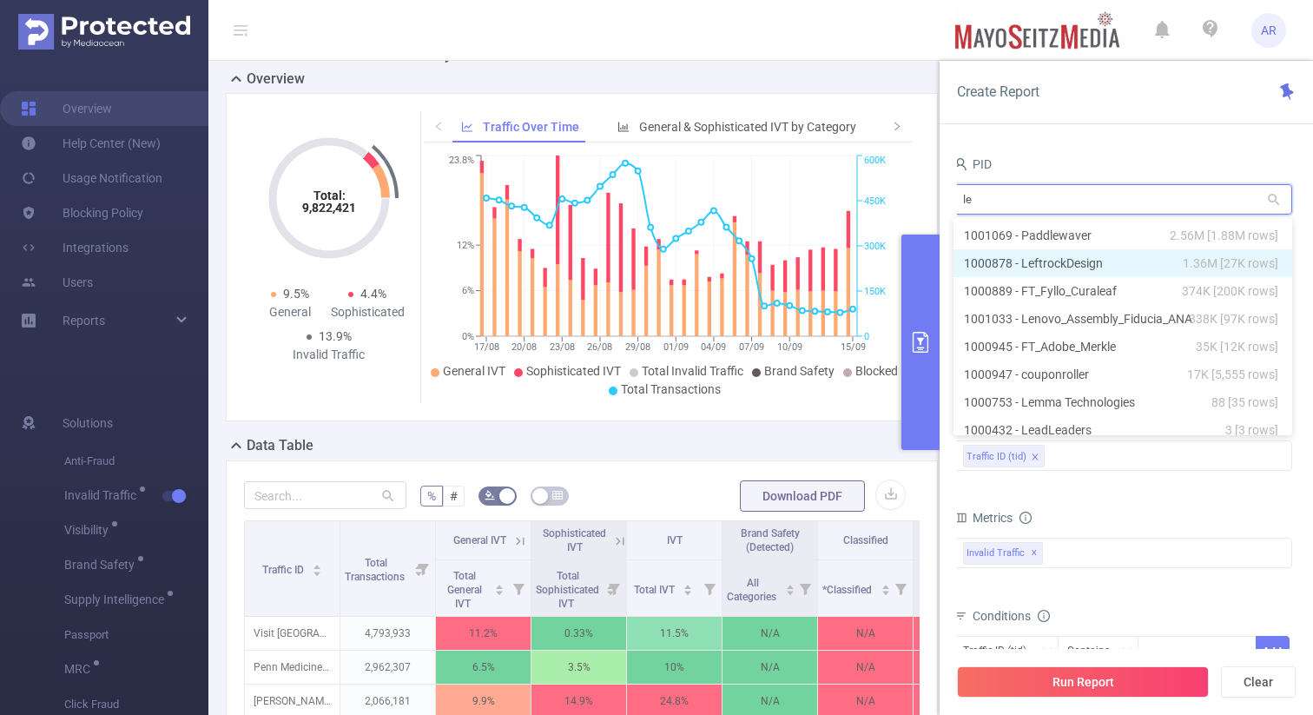
click at [1063, 272] on li "1000878 - LeftrockDesign 1.36M [27K rows]" at bounding box center [1123, 263] width 339 height 28
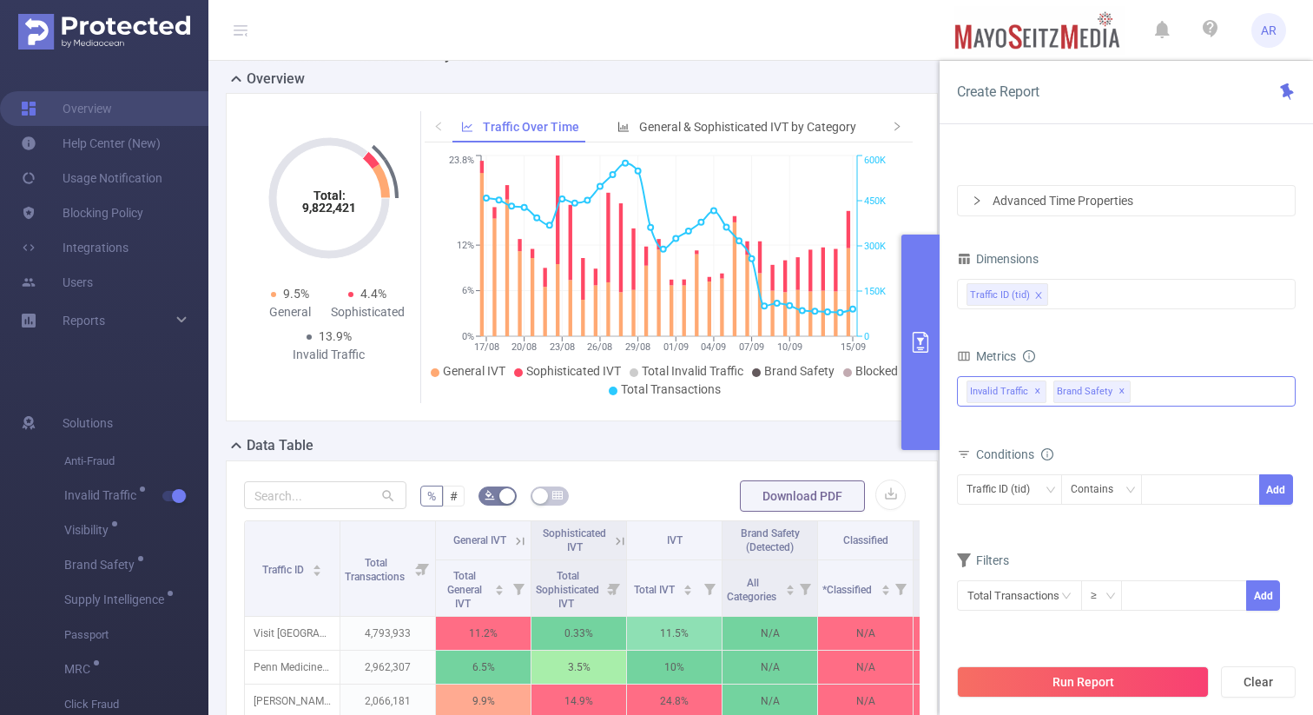
click at [1119, 388] on span "✕" at bounding box center [1122, 391] width 7 height 21
click at [1054, 692] on button "Run Report" at bounding box center [1083, 681] width 252 height 31
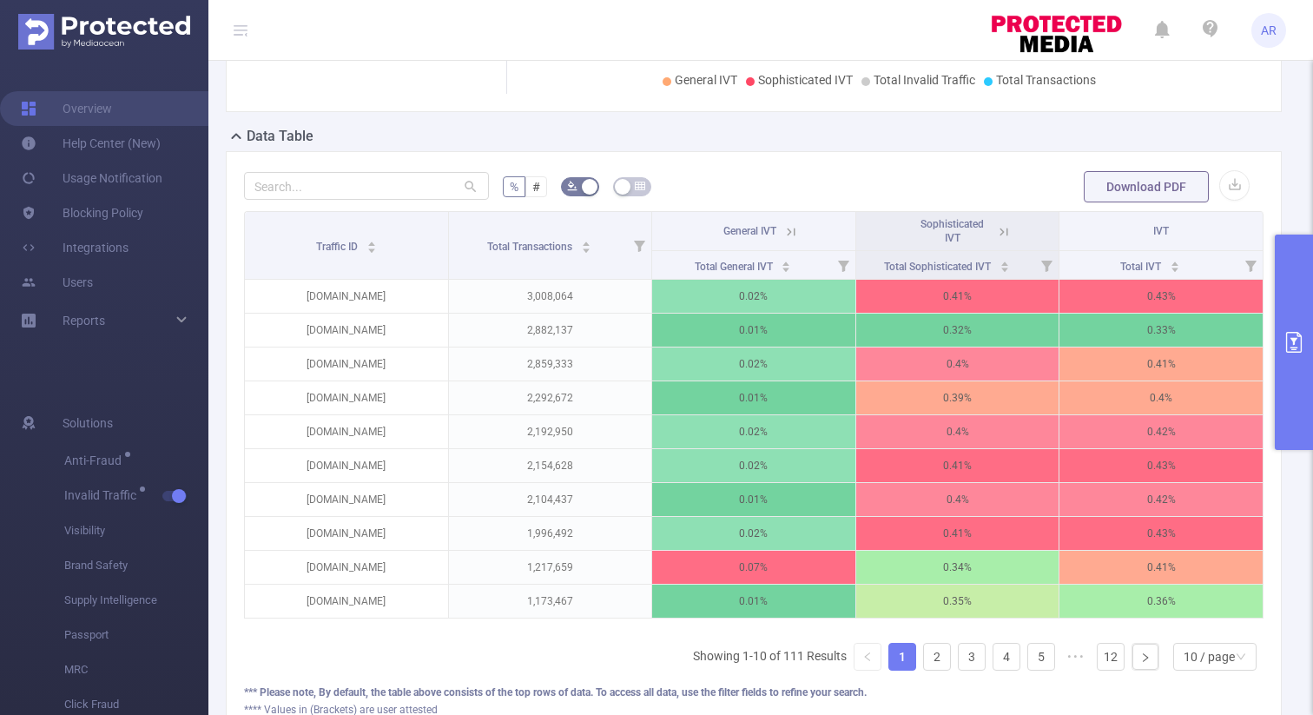
scroll to position [363, 0]
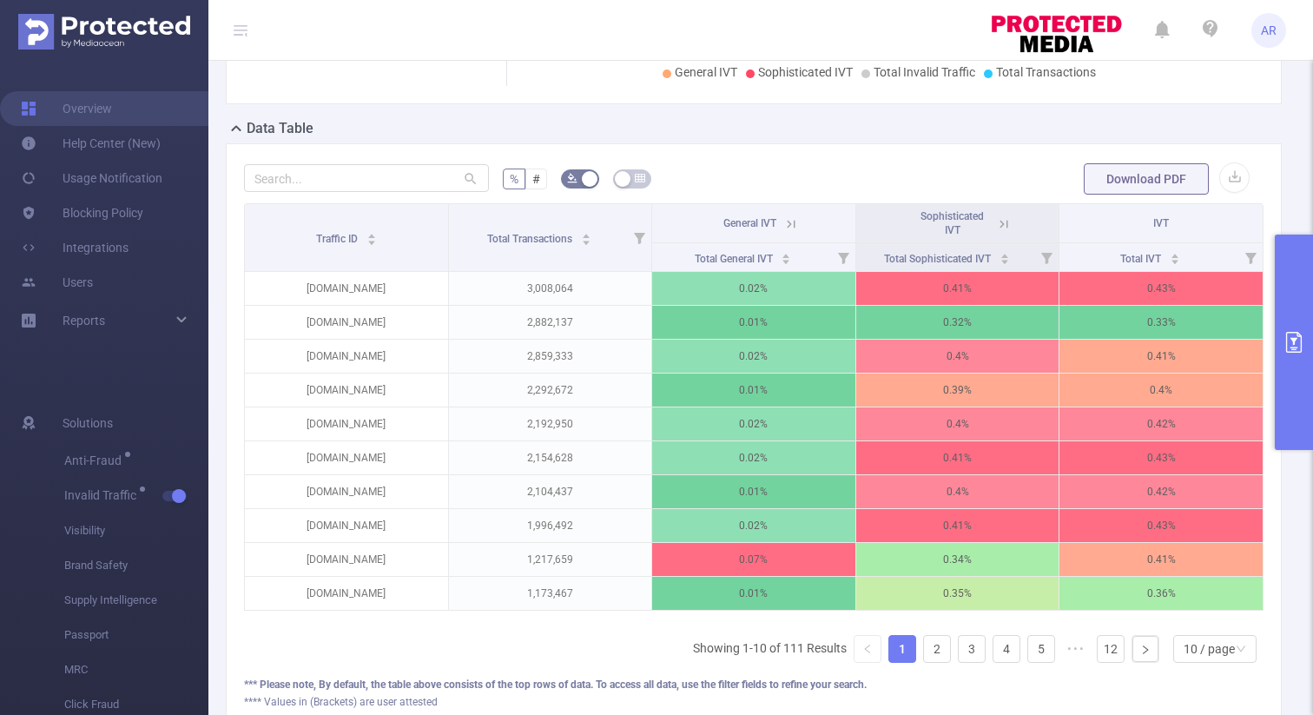
click at [1005, 223] on icon at bounding box center [1004, 224] width 16 height 16
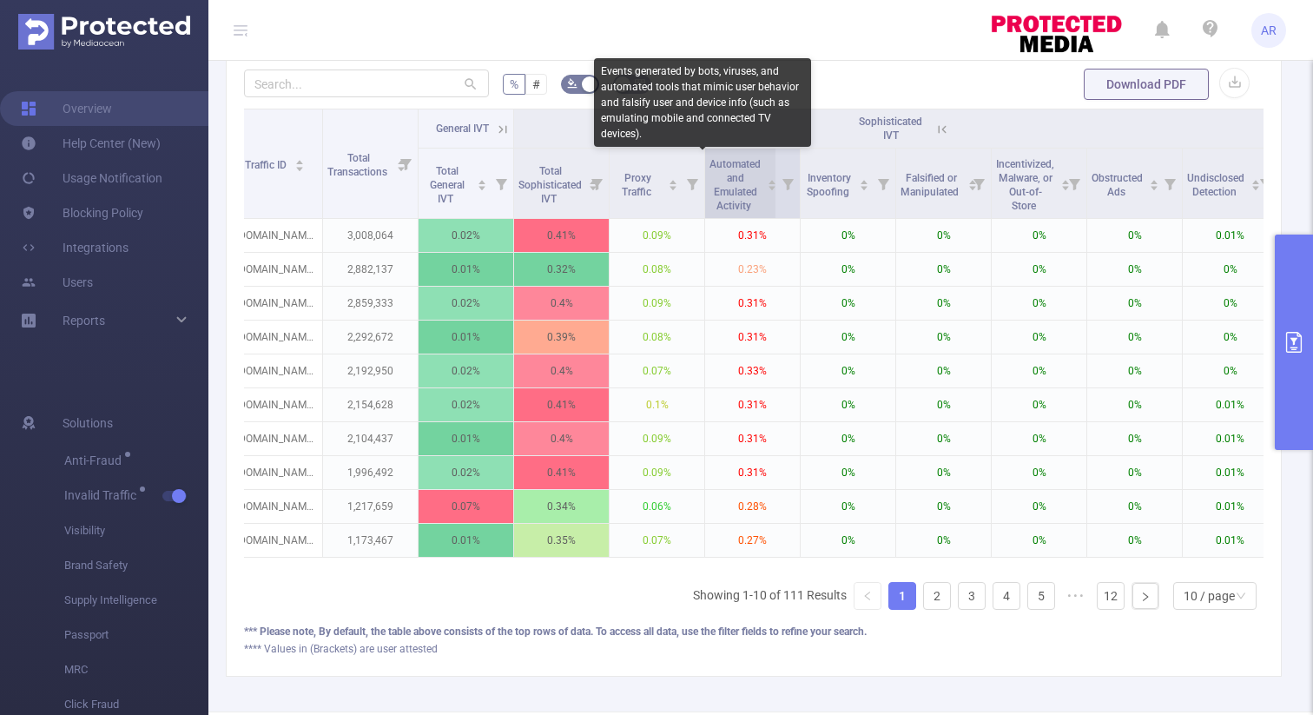
scroll to position [0, 0]
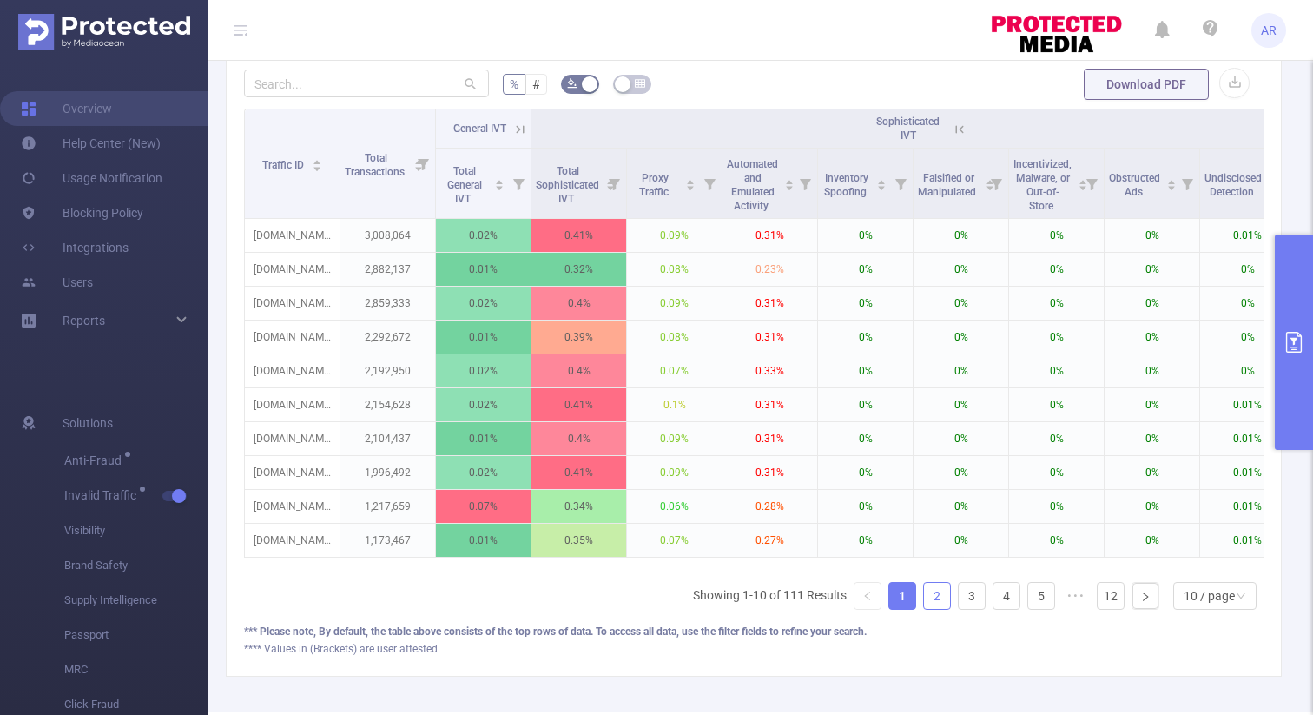
click at [940, 592] on link "2" at bounding box center [937, 596] width 26 height 26
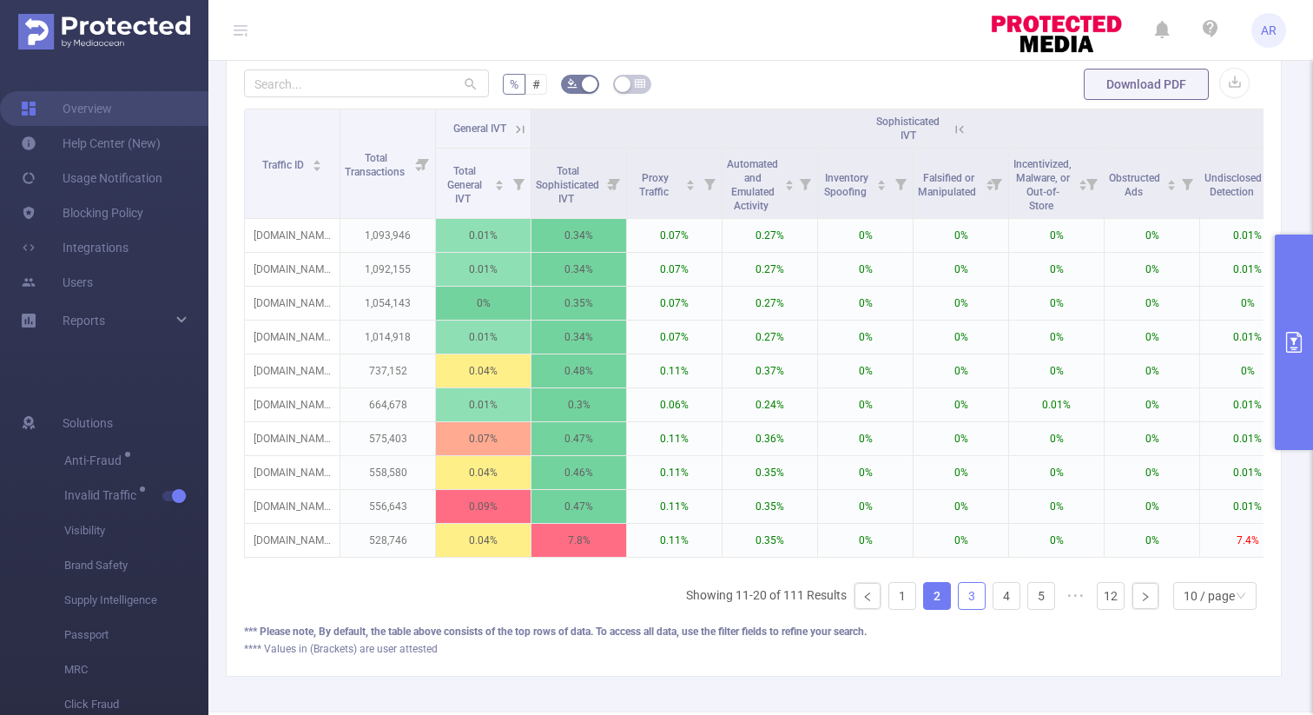
click at [972, 595] on link "3" at bounding box center [972, 596] width 26 height 26
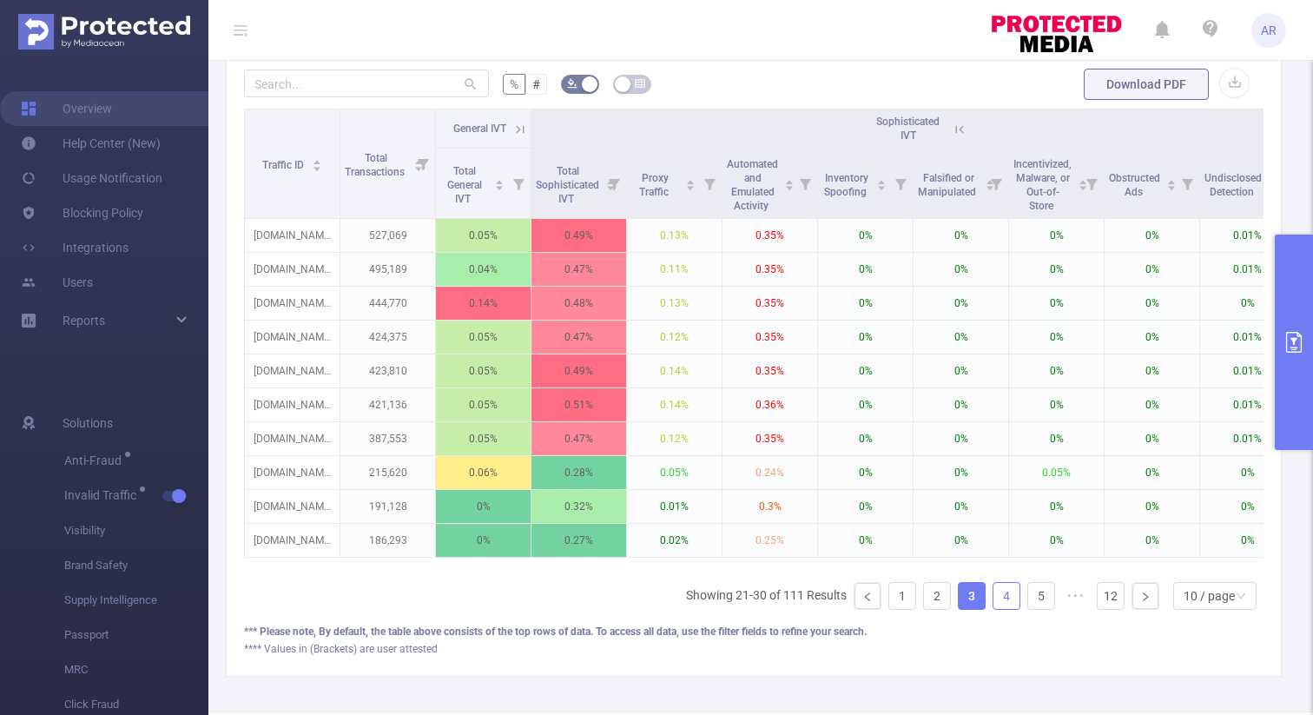
click at [1008, 598] on link "4" at bounding box center [1007, 596] width 26 height 26
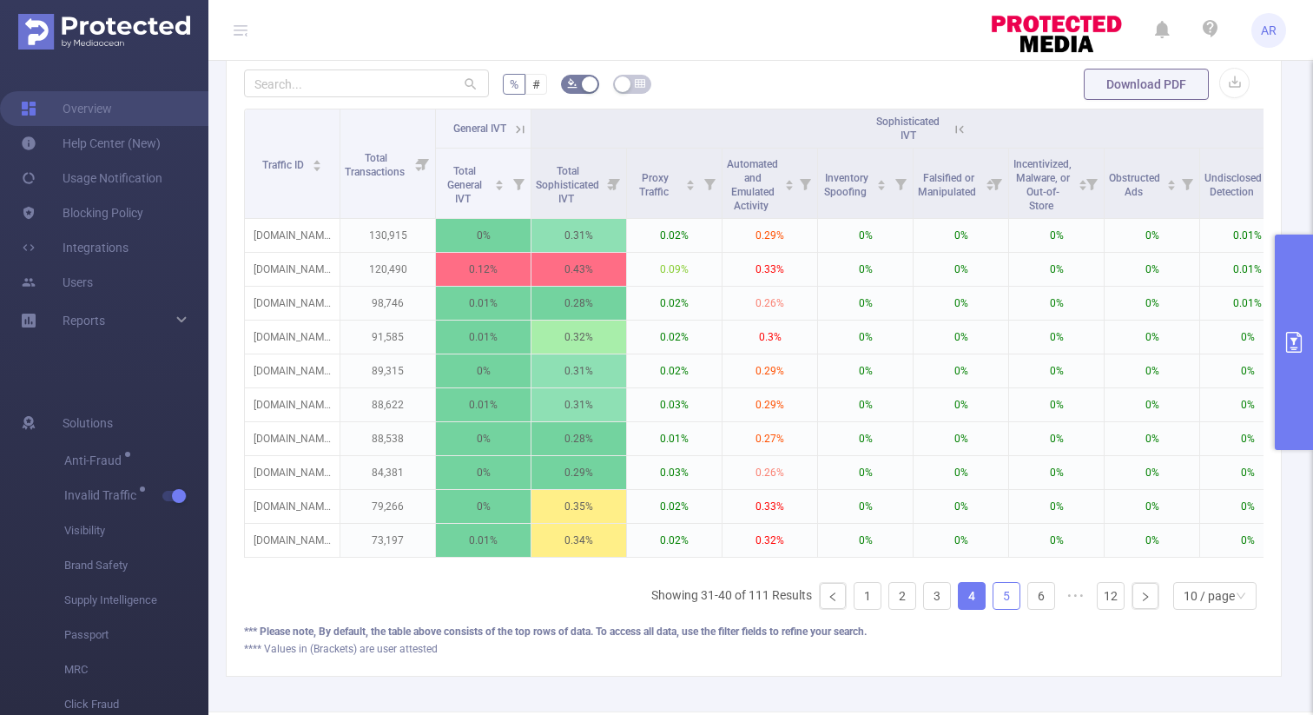
click at [1015, 594] on link "5" at bounding box center [1007, 596] width 26 height 26
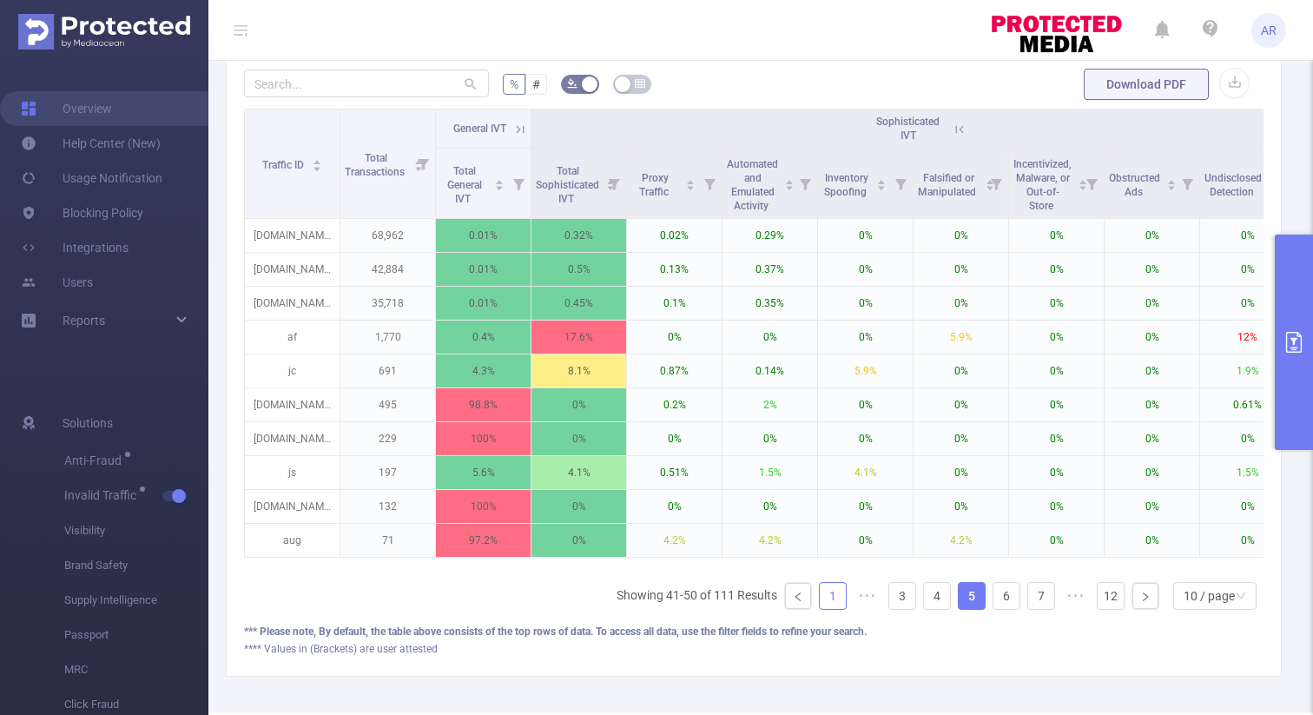
click at [830, 592] on link "1" at bounding box center [833, 596] width 26 height 26
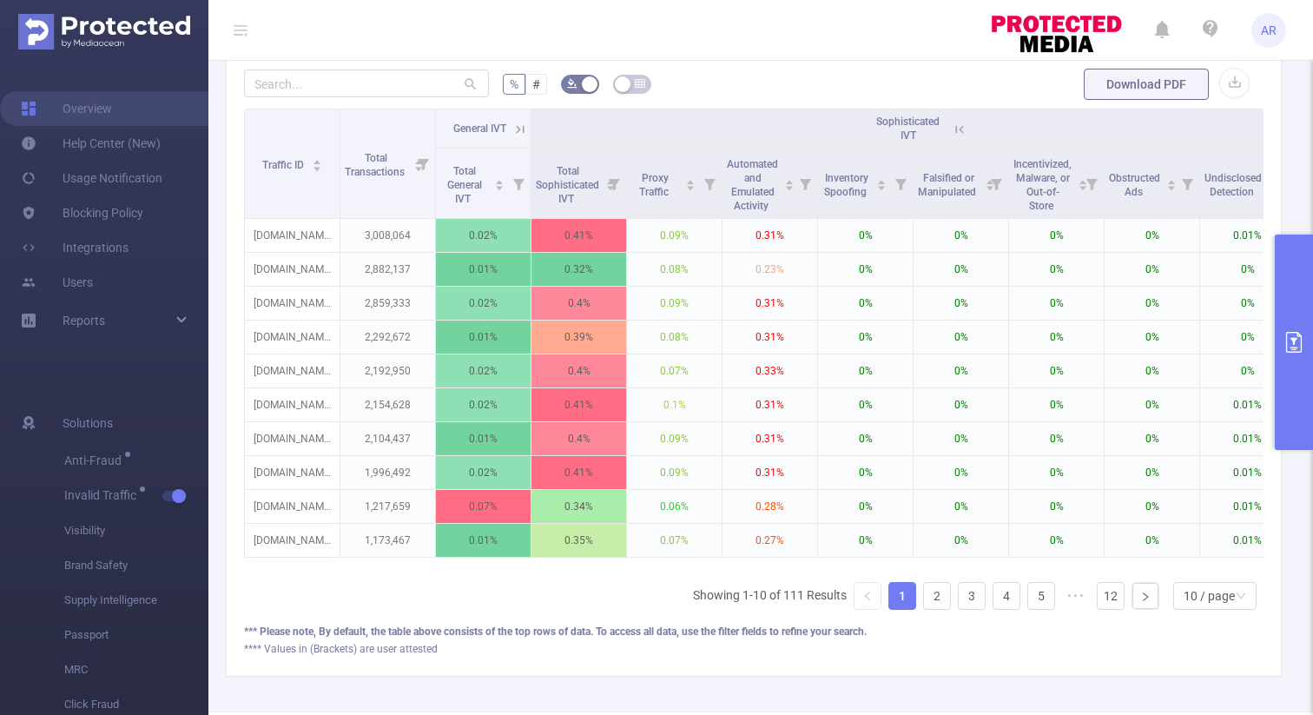
click at [1296, 279] on button "primary" at bounding box center [1294, 342] width 38 height 215
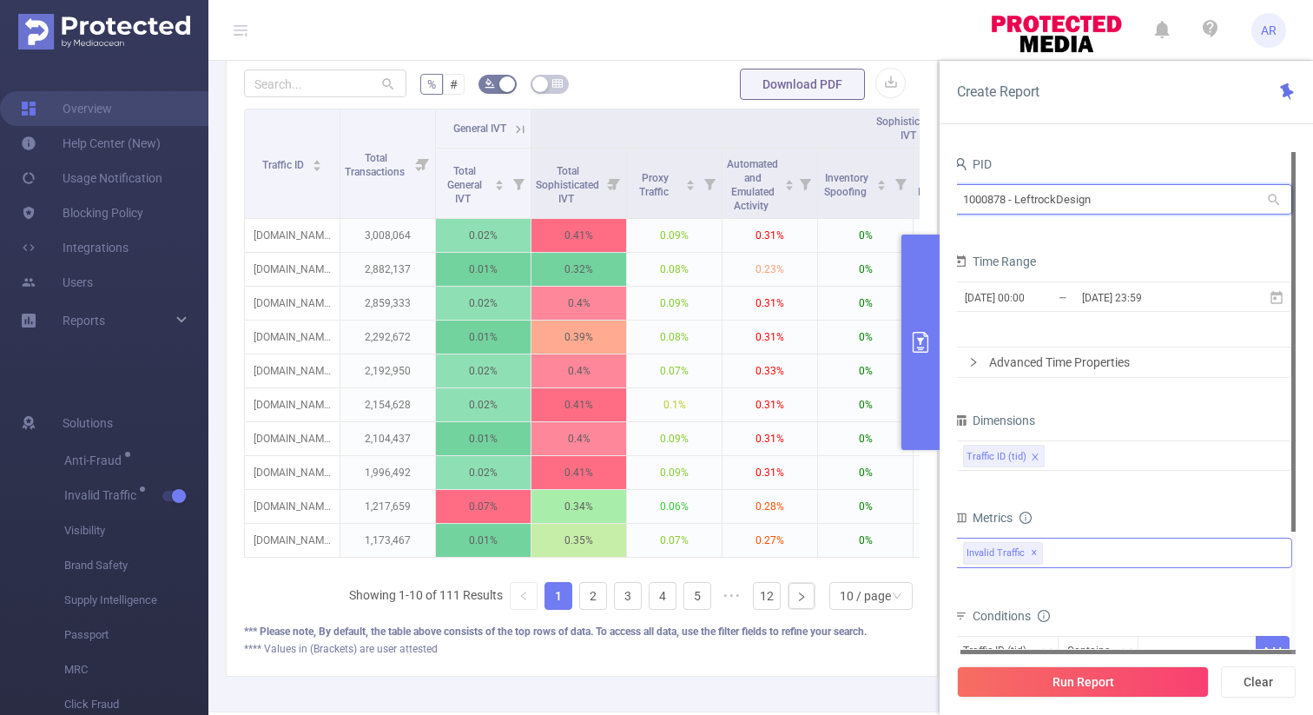
click at [1035, 187] on input "1000878 - LeftrockDesign" at bounding box center [1123, 199] width 339 height 30
click at [1035, 188] on input "1000878 - LeftrockDesign" at bounding box center [1123, 199] width 339 height 30
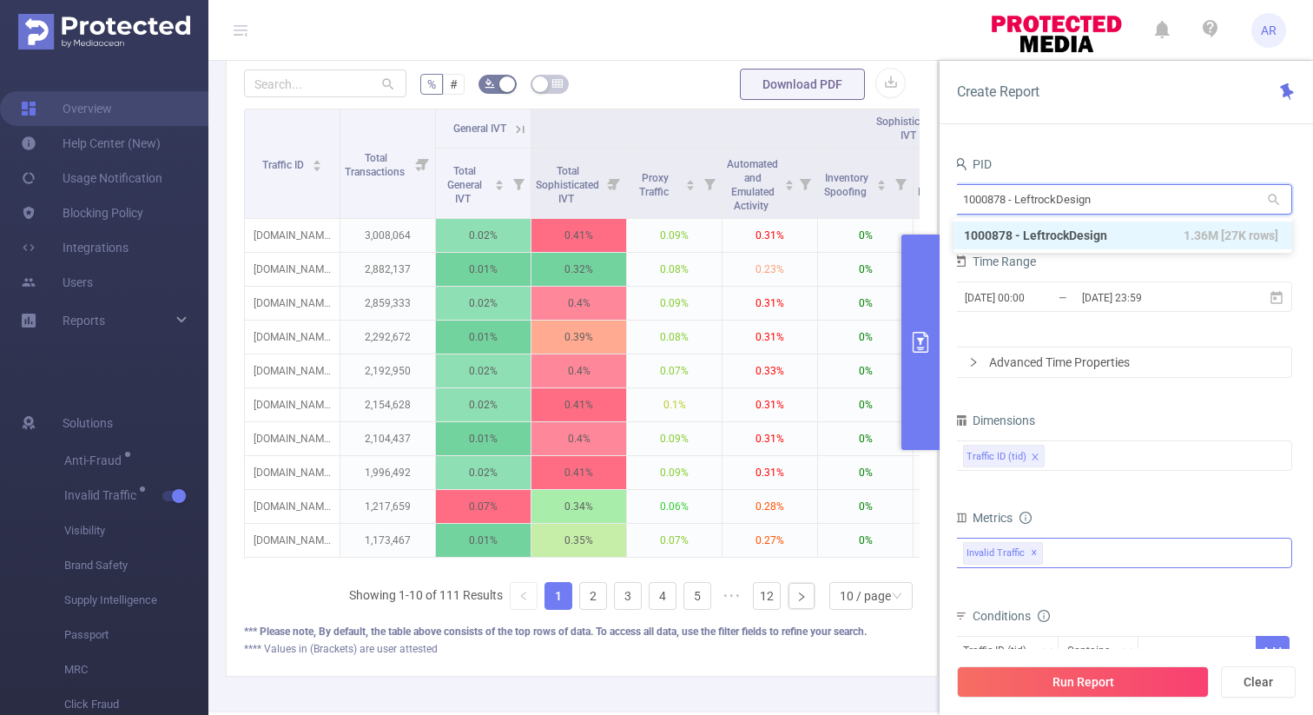
click at [1035, 188] on input "1000878 - LeftrockDesign" at bounding box center [1123, 199] width 339 height 30
type input "planni"
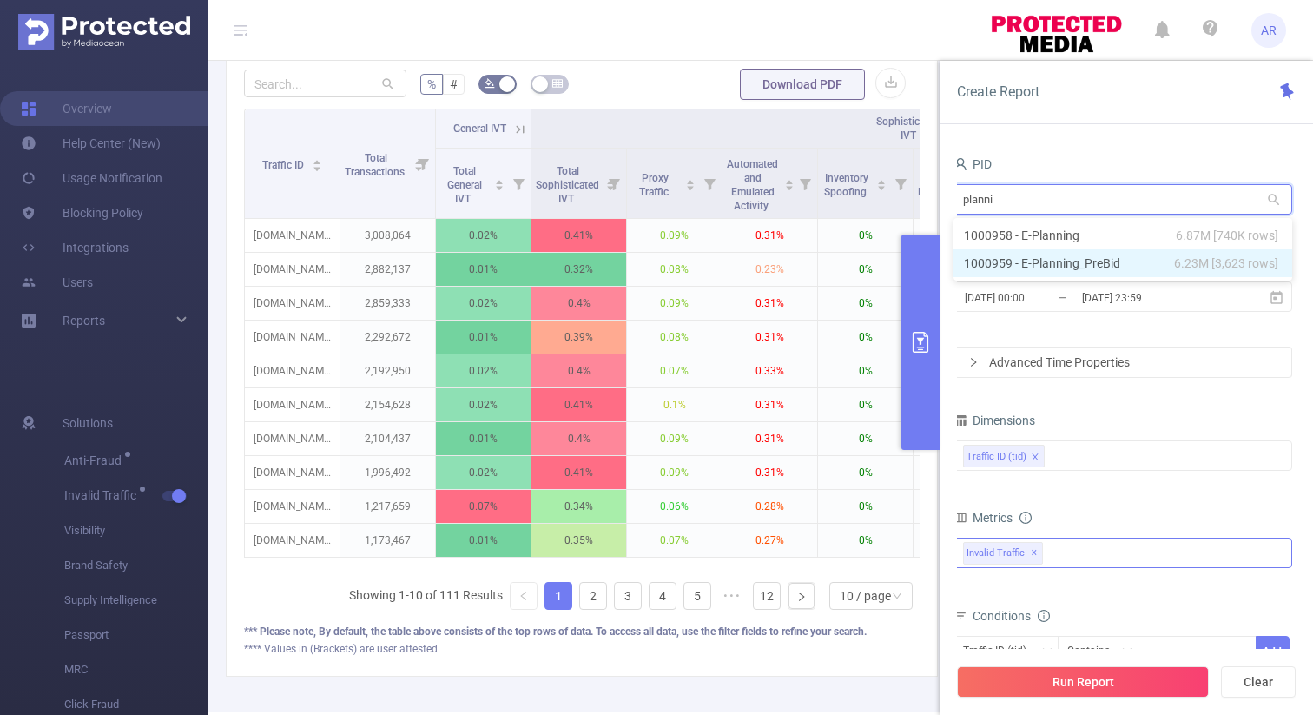
click at [1024, 260] on li "1000959 - E-Planning_PreBid 6.23M [3,623 rows]" at bounding box center [1123, 263] width 339 height 28
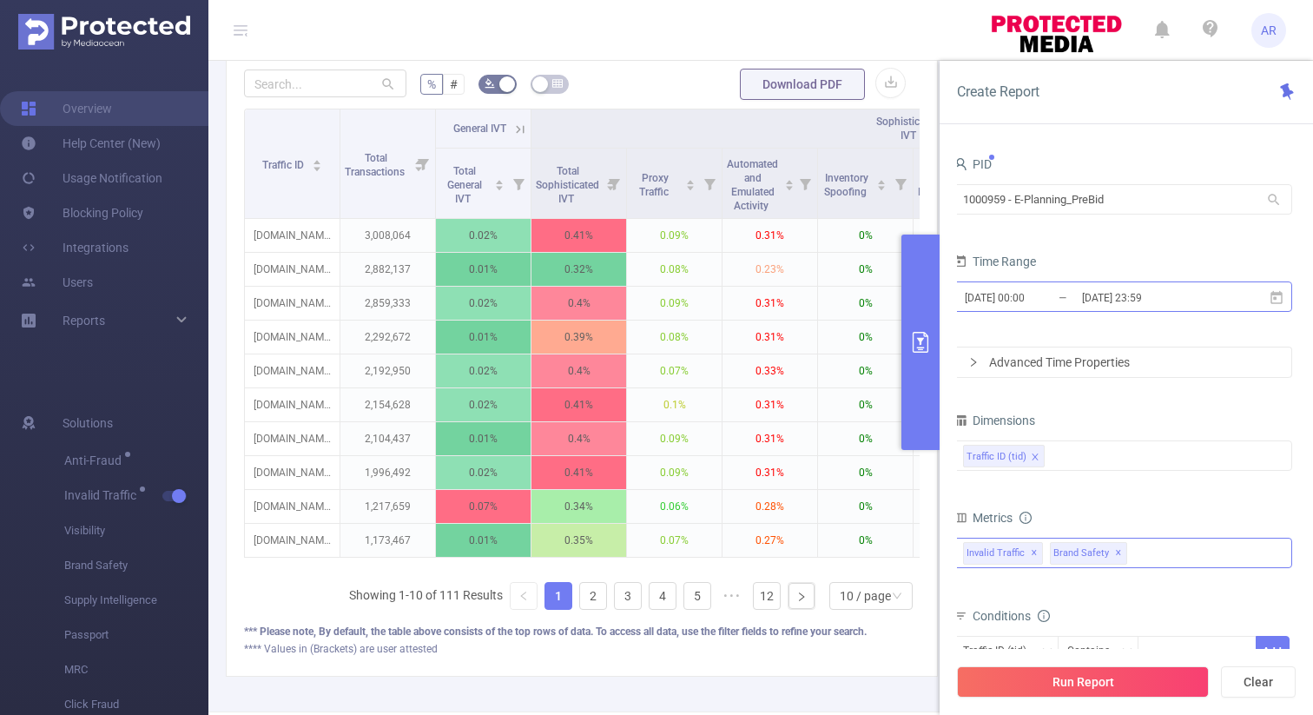
click at [1022, 295] on input "[DATE] 00:00" at bounding box center [1033, 297] width 141 height 23
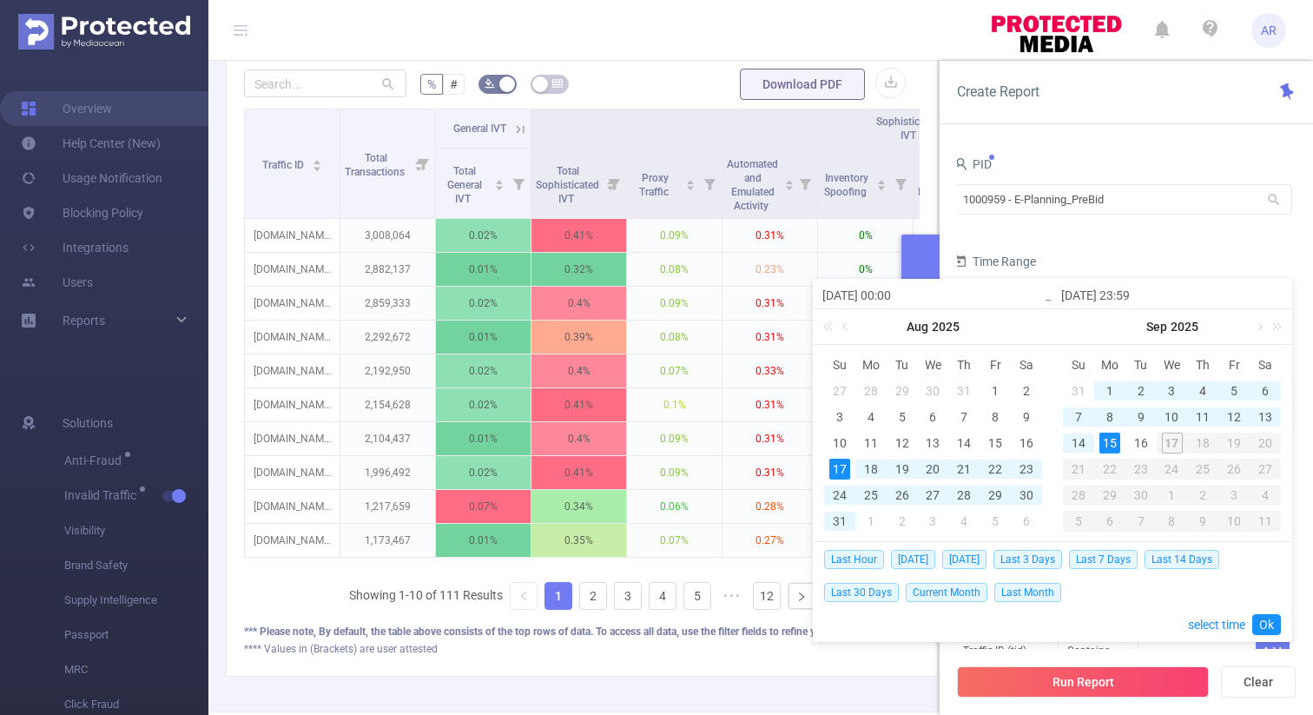
click at [1127, 243] on form "PID 1000959 - E-Planning_PreBid 1000959 - E-Planning_PreBid Time Range 2025-08-…" at bounding box center [1123, 265] width 339 height 226
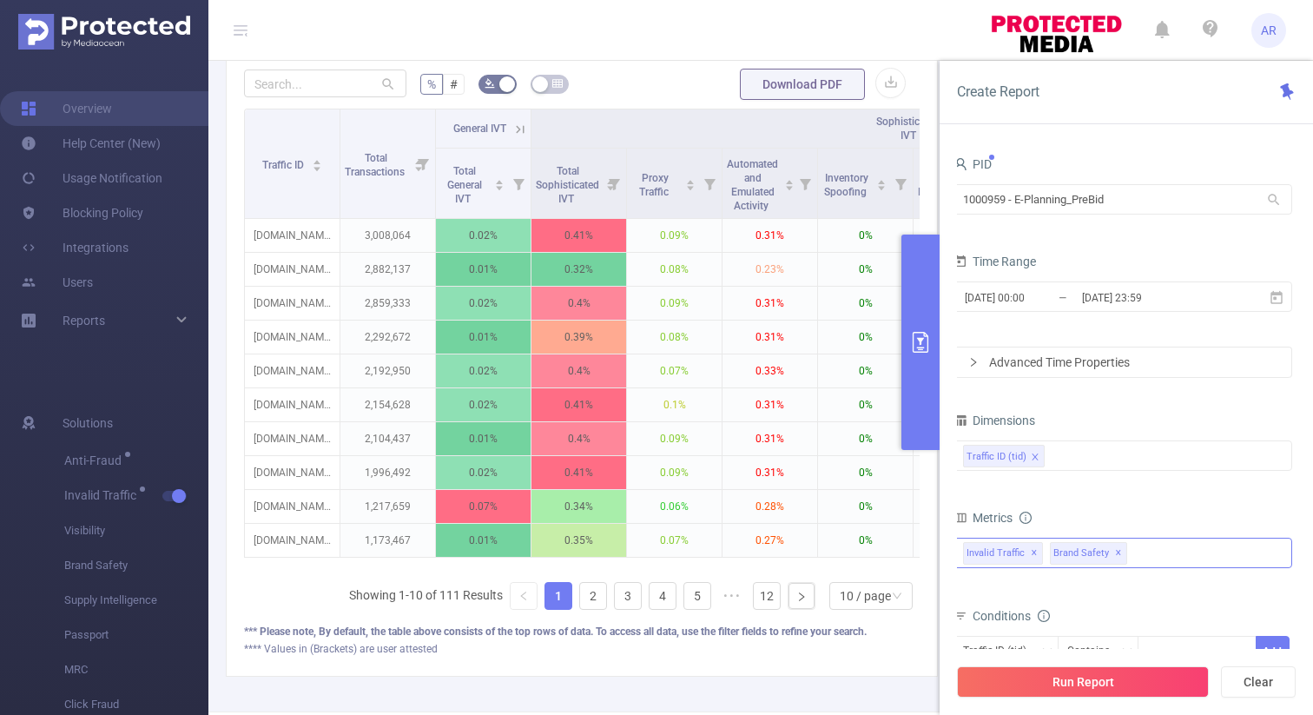
click at [1148, 550] on div "Invalid Traffic ✕ Brand Safety ✕" at bounding box center [1123, 553] width 339 height 30
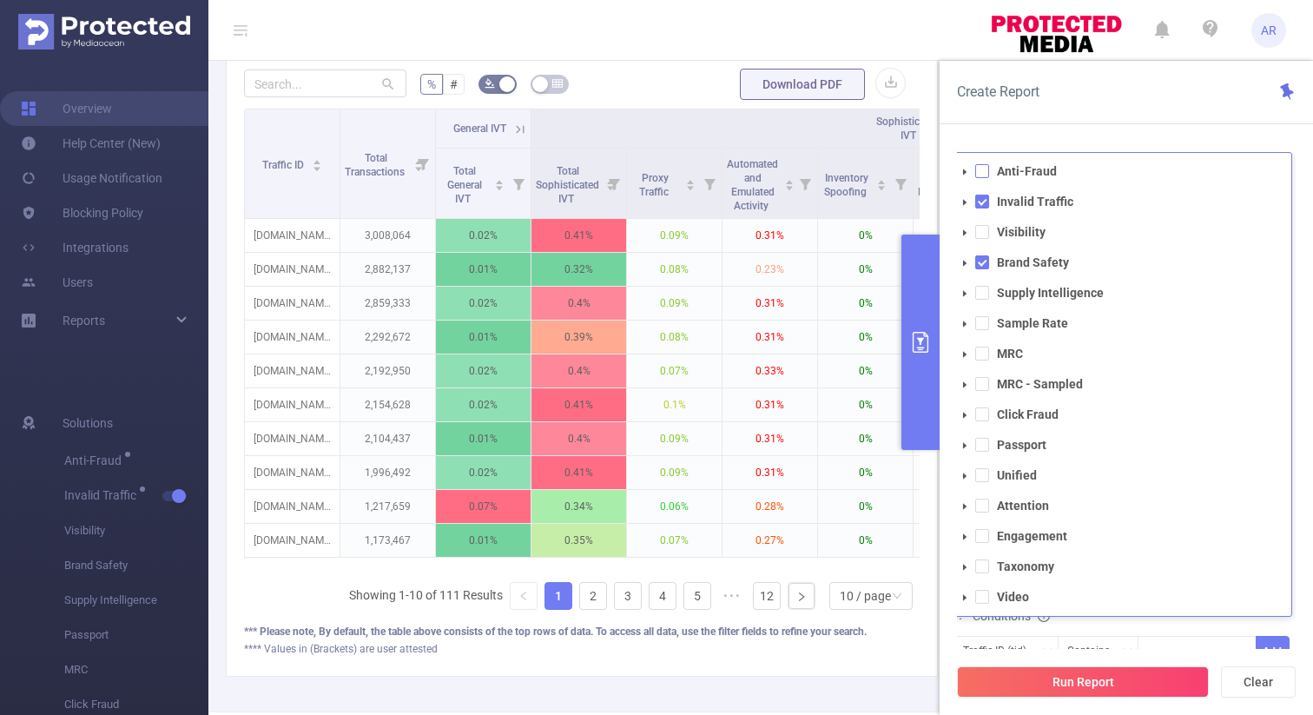
click at [978, 169] on span at bounding box center [982, 171] width 14 height 14
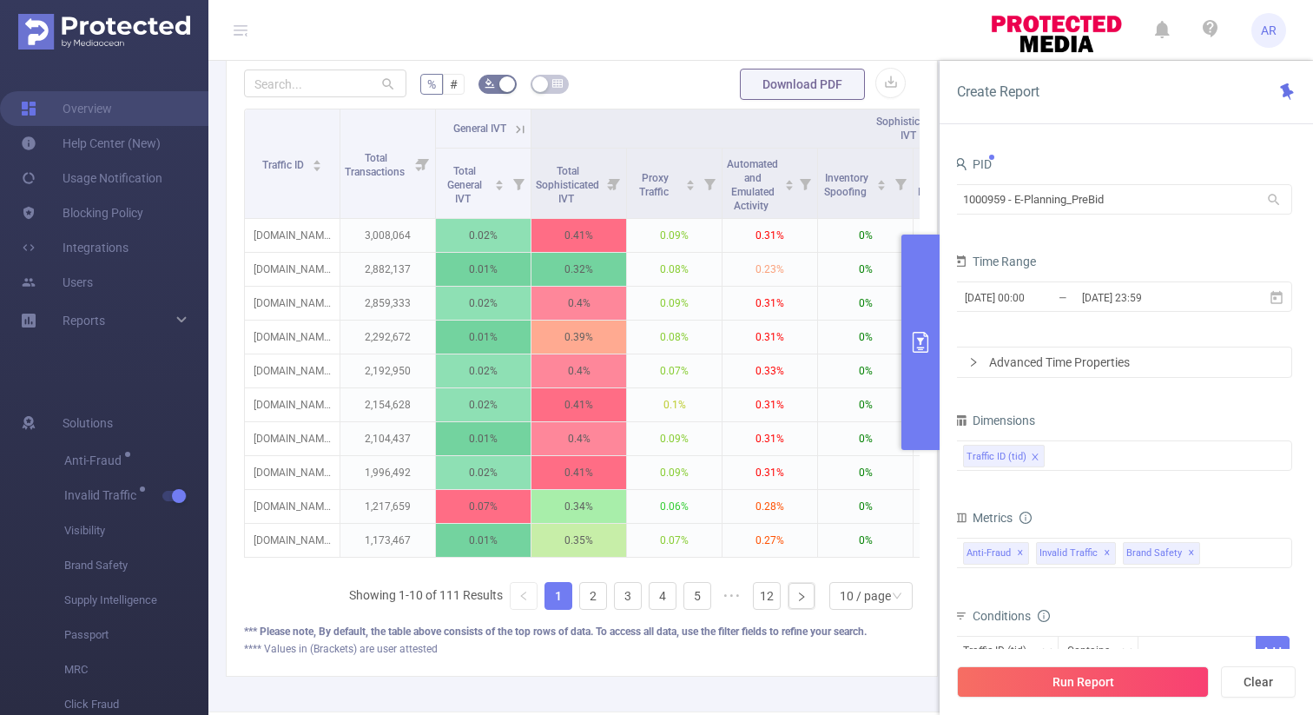
click at [1097, 136] on div "PID 1000959 - E-Planning_PreBid 1000959 - E-Planning_PreBid Time Range 2025-08-…" at bounding box center [1127, 440] width 374 height 611
click at [1188, 552] on span "✕" at bounding box center [1191, 553] width 7 height 21
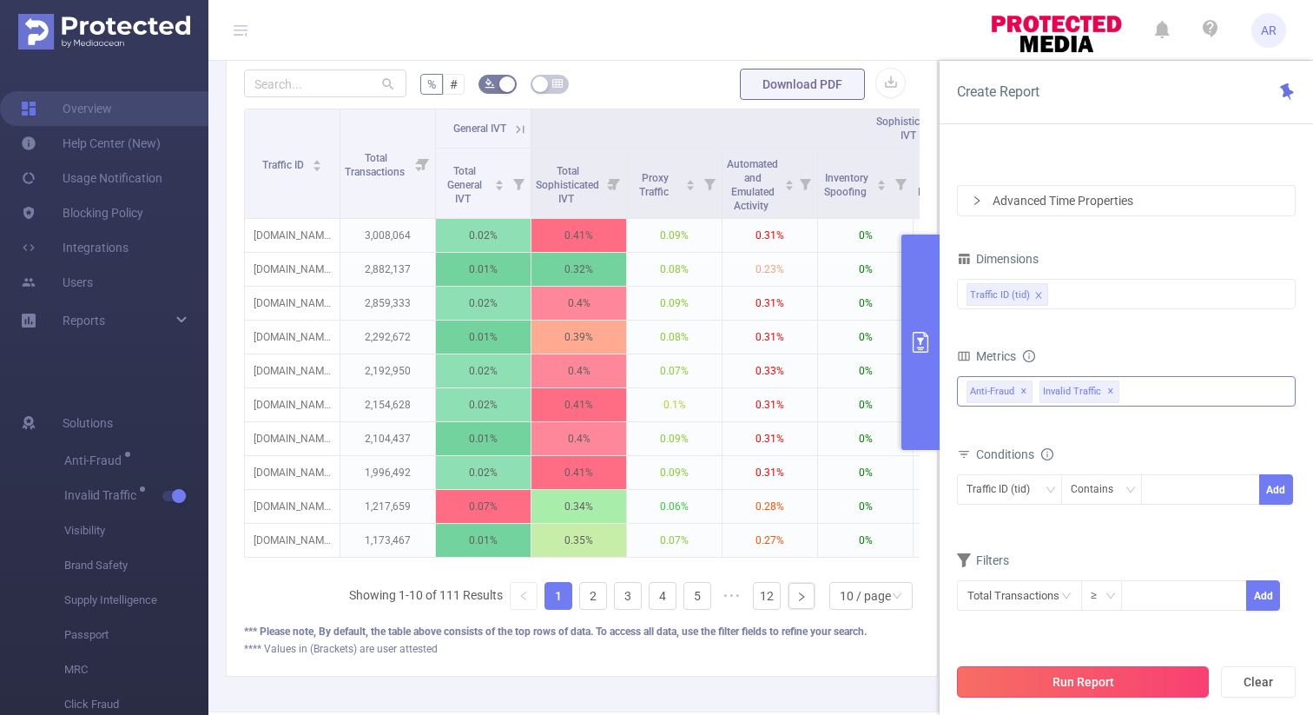
click at [1069, 683] on button "Run Report" at bounding box center [1083, 681] width 252 height 31
